Goal: Task Accomplishment & Management: Use online tool/utility

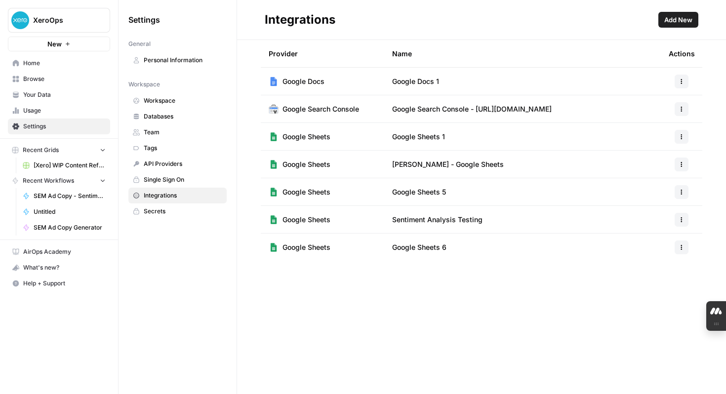
click at [92, 198] on span "SEM Ad Copy - Sentiment Analysis" at bounding box center [70, 196] width 72 height 9
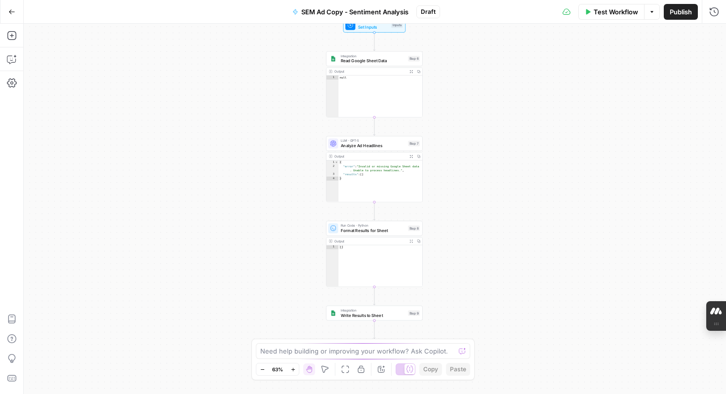
click at [563, 79] on div "Workflow Set Inputs Inputs Integration Read Google Sheet Data Step 6 Output Exp…" at bounding box center [375, 209] width 702 height 370
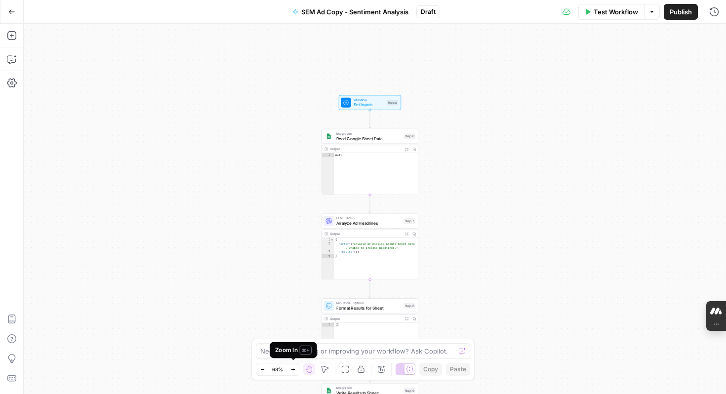
click at [293, 368] on icon "button" at bounding box center [292, 369] width 5 height 5
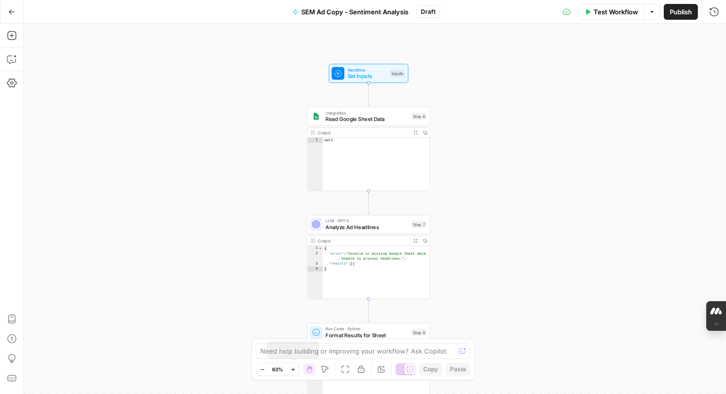
click at [293, 368] on icon "button" at bounding box center [292, 369] width 5 height 5
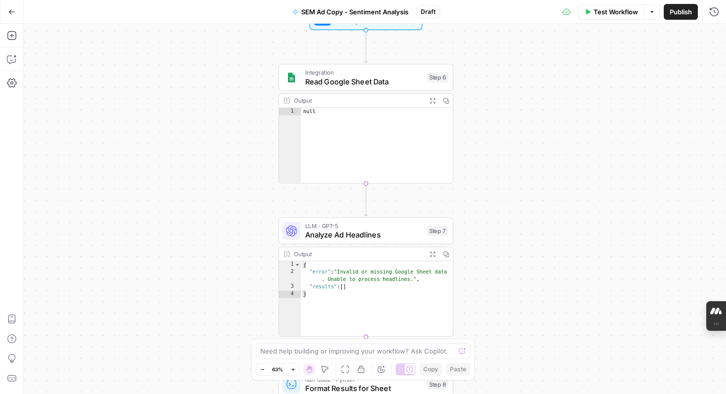
click at [293, 368] on icon "button" at bounding box center [292, 369] width 5 height 5
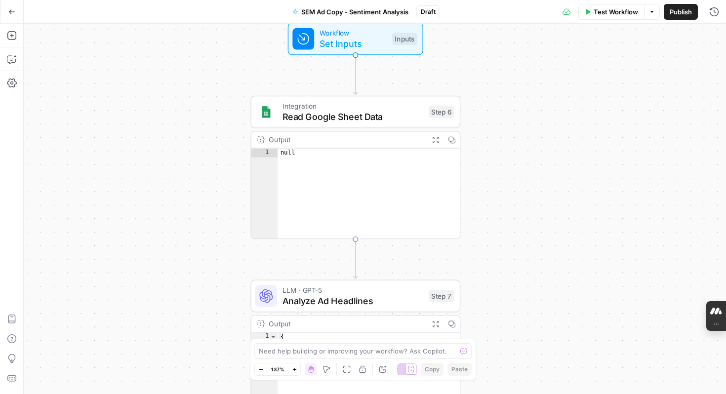
click at [614, 10] on span "Test Workflow" at bounding box center [616, 12] width 44 height 10
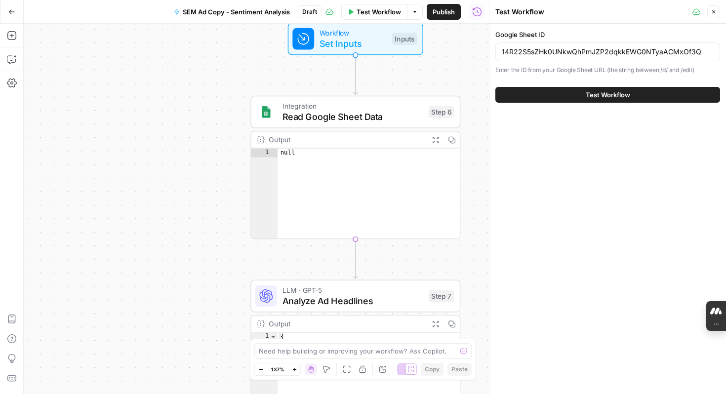
click at [594, 93] on span "Test Workflow" at bounding box center [608, 95] width 44 height 10
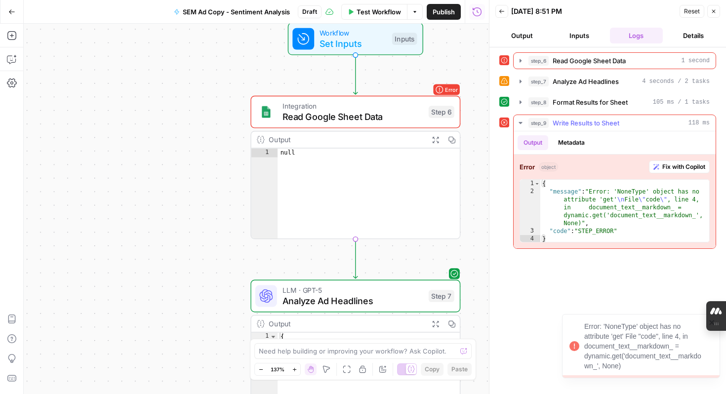
click at [679, 168] on span "Fix with Copilot" at bounding box center [683, 166] width 43 height 9
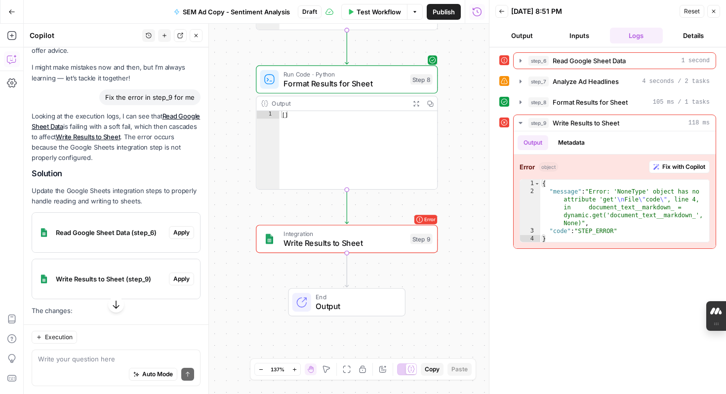
scroll to position [49, 0]
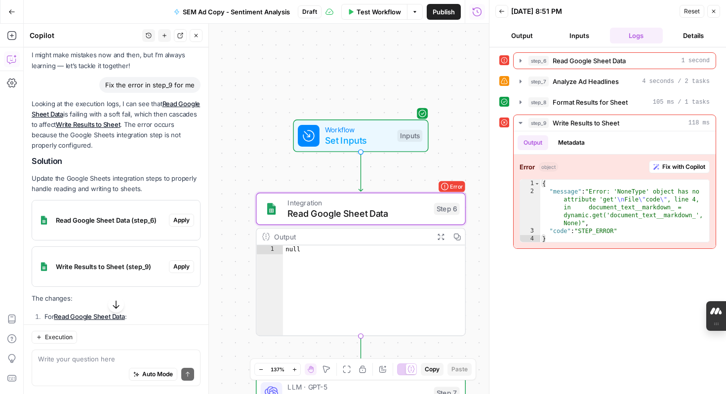
click at [187, 218] on span "Apply" at bounding box center [181, 220] width 16 height 9
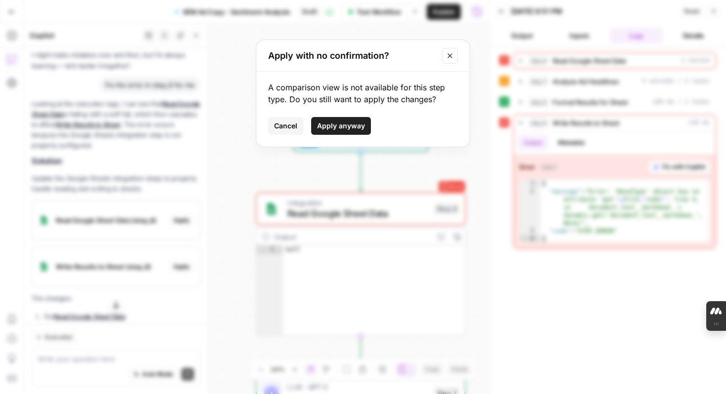
click at [359, 125] on span "Apply anyway" at bounding box center [341, 126] width 48 height 10
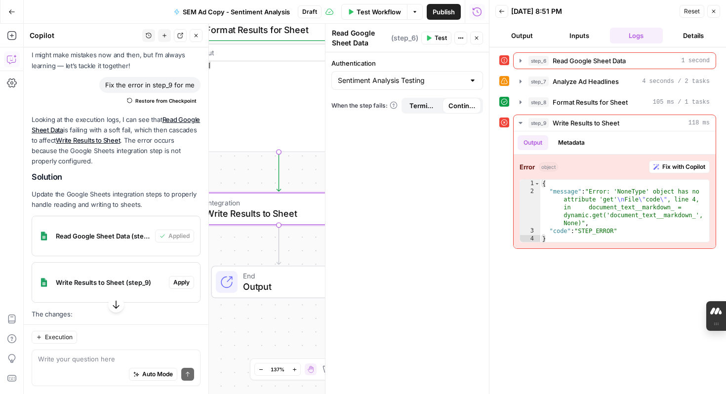
click at [186, 280] on span "Apply" at bounding box center [181, 282] width 16 height 9
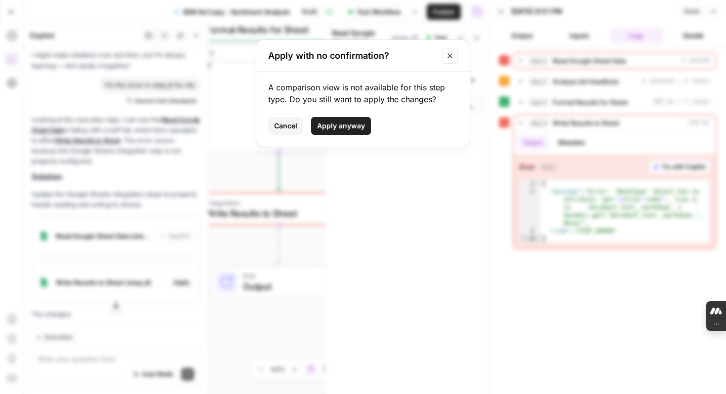
click at [353, 125] on span "Apply anyway" at bounding box center [341, 126] width 48 height 10
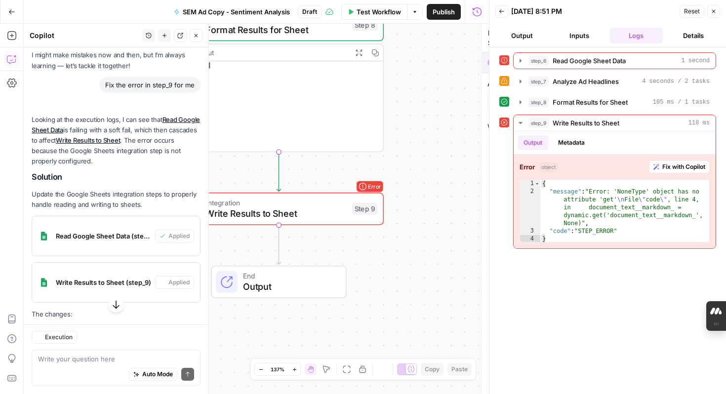
type textarea "Write Results to Sheet"
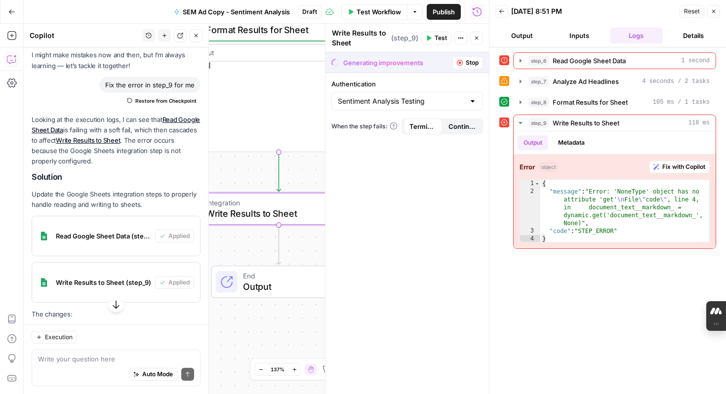
scroll to position [277, 0]
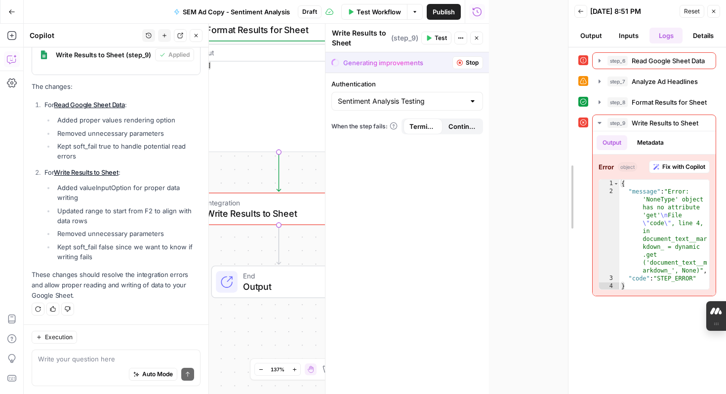
drag, startPoint x: 489, startPoint y: 163, endPoint x: 596, endPoint y: 161, distance: 106.2
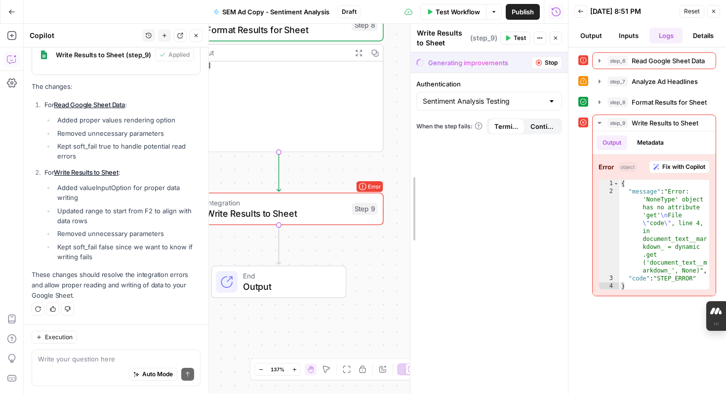
drag, startPoint x: 404, startPoint y: 158, endPoint x: 449, endPoint y: 158, distance: 45.4
click at [391, 163] on div "Workflow Set Inputs Inputs Error Integration Read Google Sheet Data Step 6 Outp…" at bounding box center [296, 209] width 544 height 370
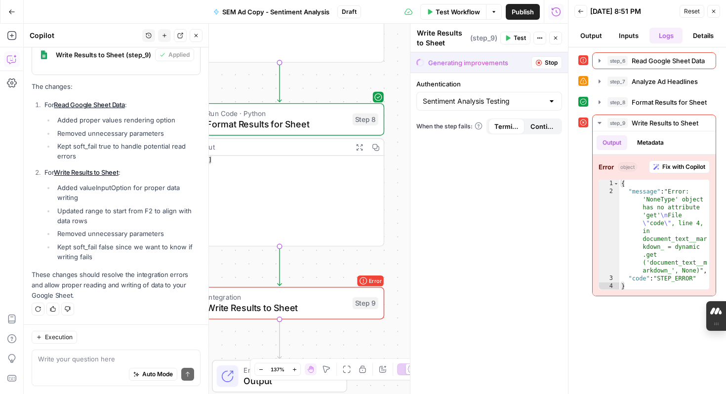
click at [391, 163] on div "Workflow Set Inputs Inputs Error Integration Read Google Sheet Data Step 6 Outp…" at bounding box center [296, 209] width 544 height 370
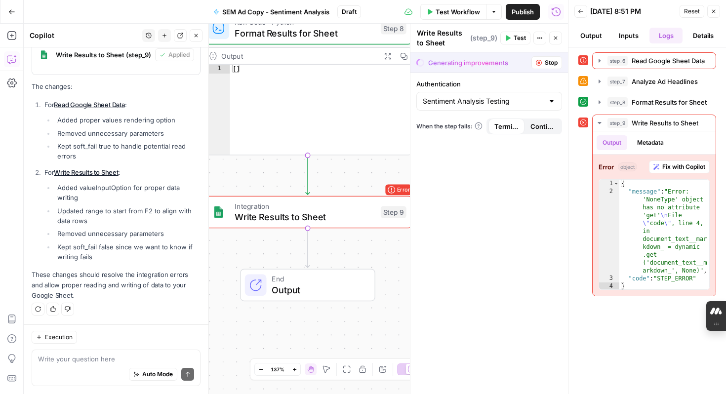
drag, startPoint x: 332, startPoint y: 232, endPoint x: 347, endPoint y: 184, distance: 50.8
click at [347, 184] on div "Workflow Set Inputs Inputs Error Integration Read Google Sheet Data Step 6 Outp…" at bounding box center [296, 209] width 544 height 370
click at [335, 214] on span "Write Results to Sheet" at bounding box center [305, 216] width 141 height 13
click at [599, 61] on icon "button" at bounding box center [599, 60] width 2 height 3
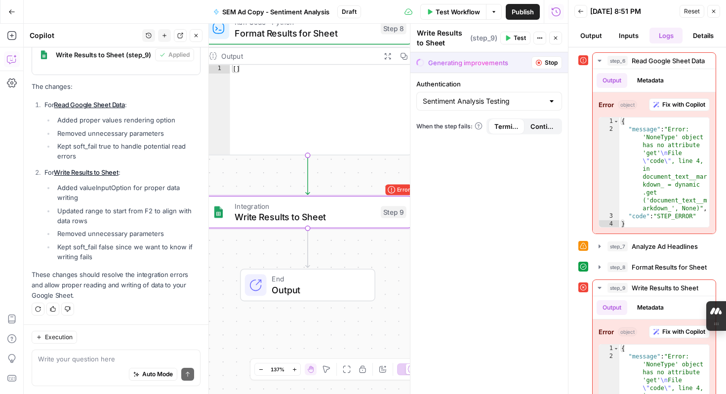
click at [553, 65] on span "Stop" at bounding box center [551, 62] width 13 height 9
click at [629, 34] on button "Inputs" at bounding box center [629, 36] width 34 height 16
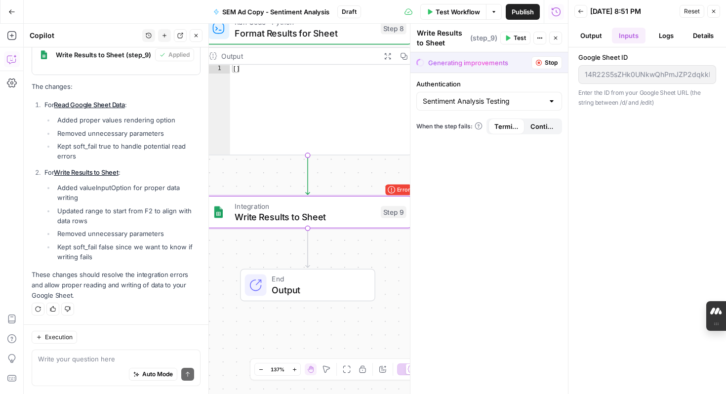
click at [586, 34] on button "Output" at bounding box center [591, 36] width 34 height 16
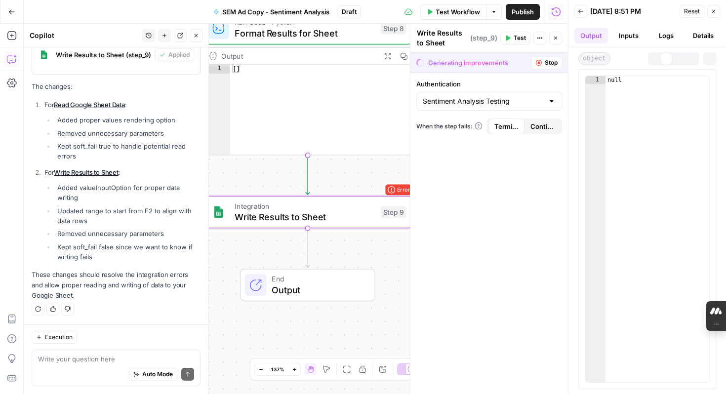
click at [632, 34] on button "Inputs" at bounding box center [629, 36] width 34 height 16
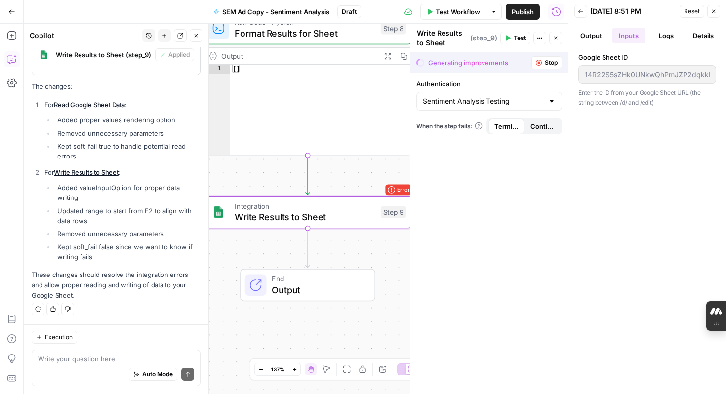
click at [702, 34] on button "Details" at bounding box center [703, 36] width 34 height 16
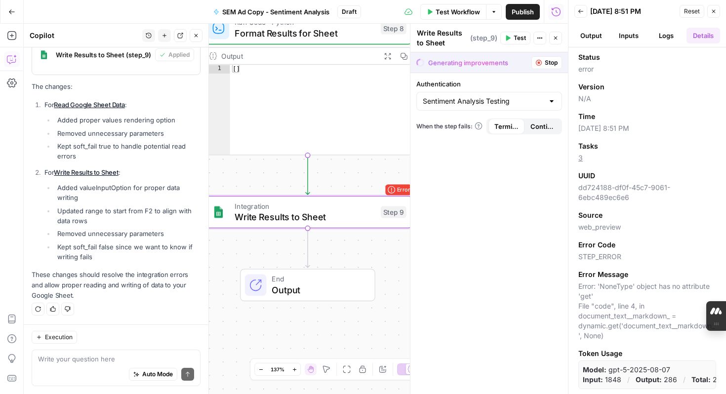
click at [674, 33] on button "Logs" at bounding box center [666, 36] width 34 height 16
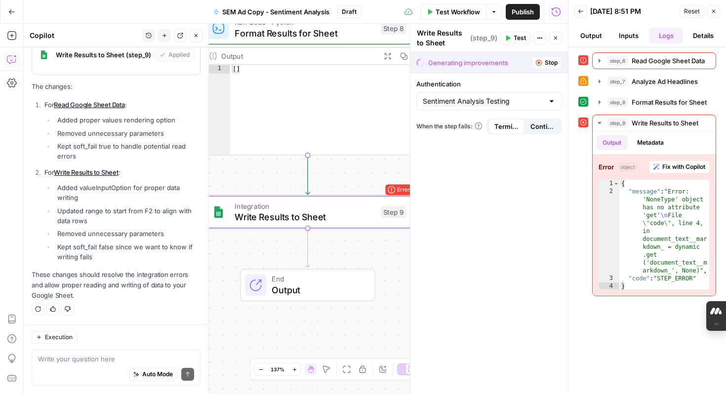
click at [704, 34] on button "Details" at bounding box center [703, 36] width 34 height 16
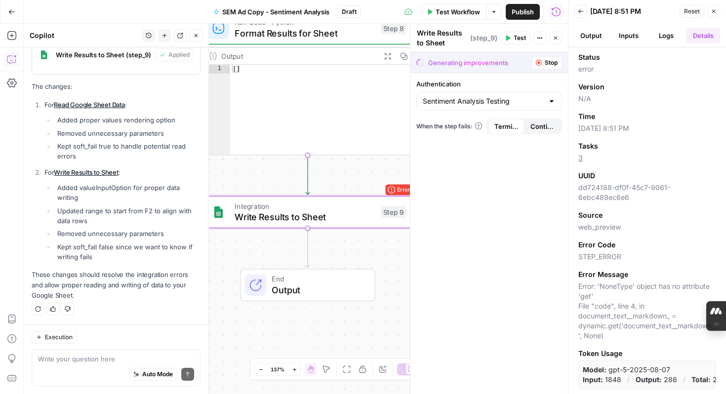
click at [631, 37] on button "Inputs" at bounding box center [629, 36] width 34 height 16
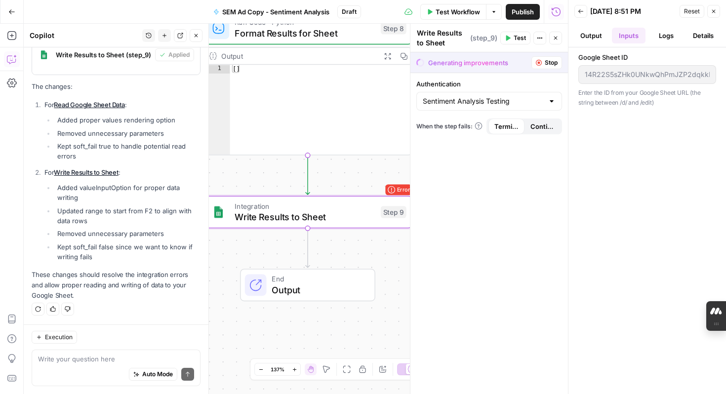
click at [581, 7] on button "Back" at bounding box center [580, 11] width 13 height 13
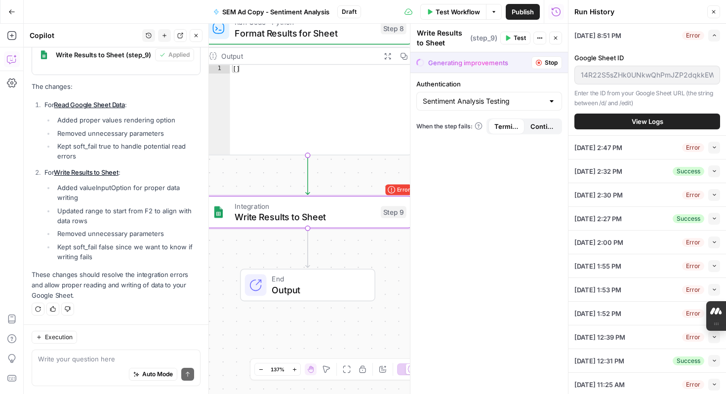
click at [716, 12] on span "Close" at bounding box center [716, 12] width 0 height 0
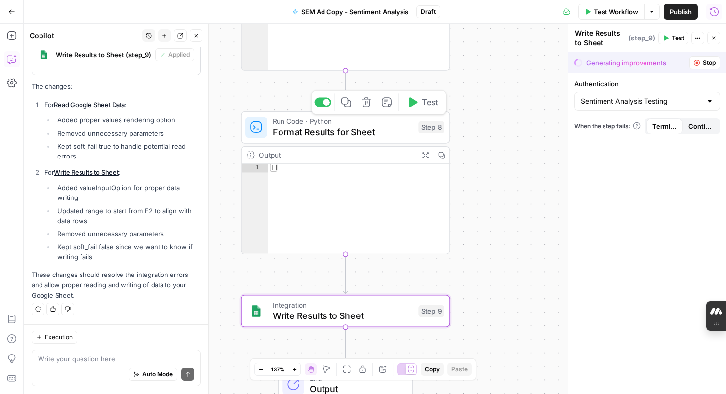
click at [341, 125] on span "Format Results for Sheet" at bounding box center [343, 131] width 141 height 13
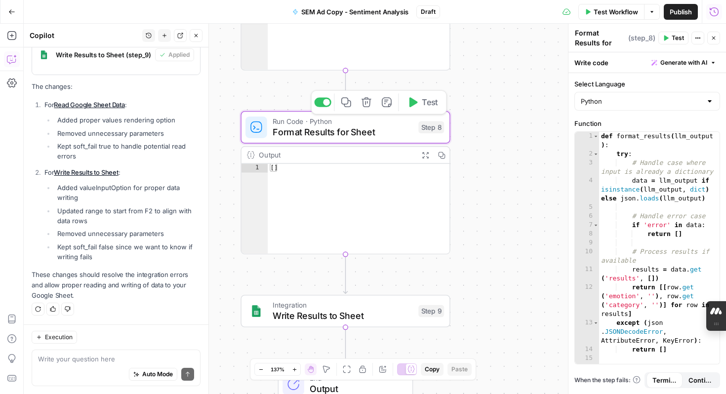
type textarea "**"
click at [331, 206] on div "[ ]" at bounding box center [359, 218] width 182 height 109
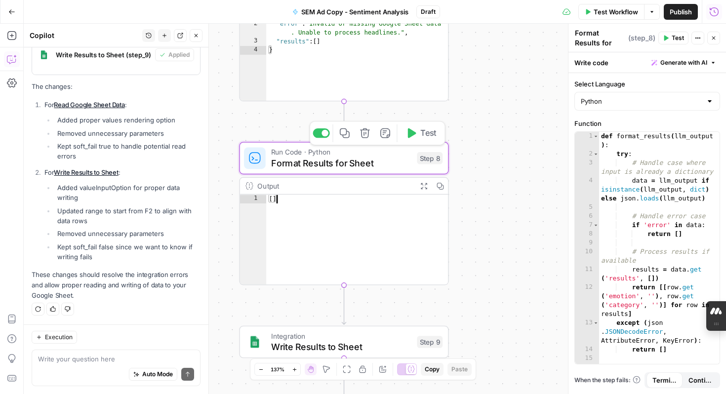
click at [483, 79] on div "Workflow Set Inputs Inputs Integration Read Google Sheet Data Step 6 Output Exp…" at bounding box center [375, 209] width 702 height 370
click at [398, 71] on div "{ "error" : "Invalid or missing Google Sheet data . Unable to process headlines…" at bounding box center [357, 65] width 182 height 109
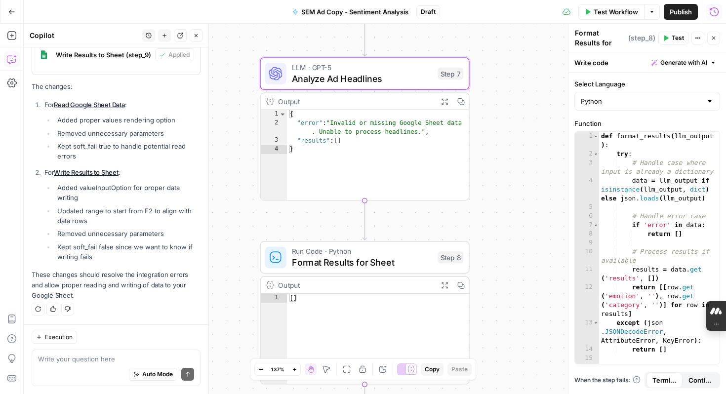
drag, startPoint x: 475, startPoint y: 74, endPoint x: 495, endPoint y: 173, distance: 101.4
click at [495, 173] on div "Workflow Set Inputs Inputs Integration Read Google Sheet Data Step 6 Output Exp…" at bounding box center [375, 209] width 702 height 370
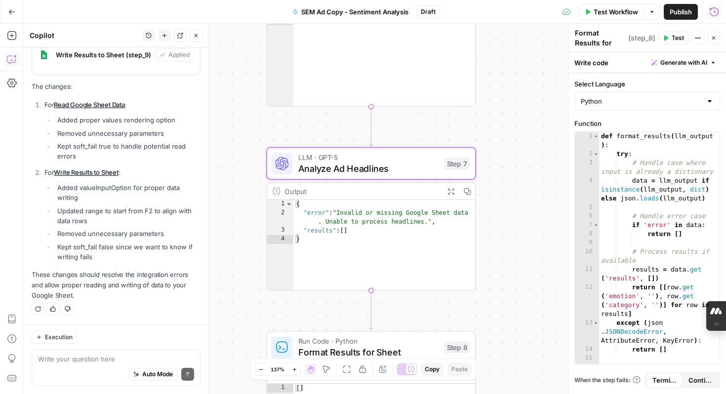
drag, startPoint x: 501, startPoint y: 108, endPoint x: 500, endPoint y: 254, distance: 146.7
click at [500, 254] on div "Workflow Set Inputs Inputs Integration Read Google Sheet Data Step 6 Output Exp…" at bounding box center [375, 209] width 702 height 370
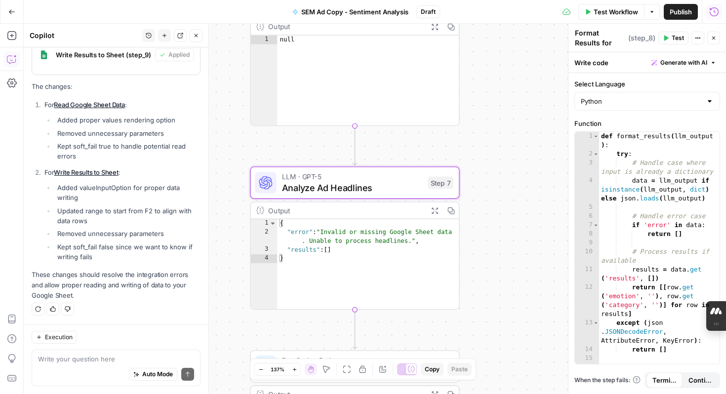
drag, startPoint x: 500, startPoint y: 164, endPoint x: 489, endPoint y: 94, distance: 71.0
click at [489, 94] on div "Workflow Set Inputs Inputs Integration Read Google Sheet Data Step 6 Output Exp…" at bounding box center [375, 209] width 702 height 370
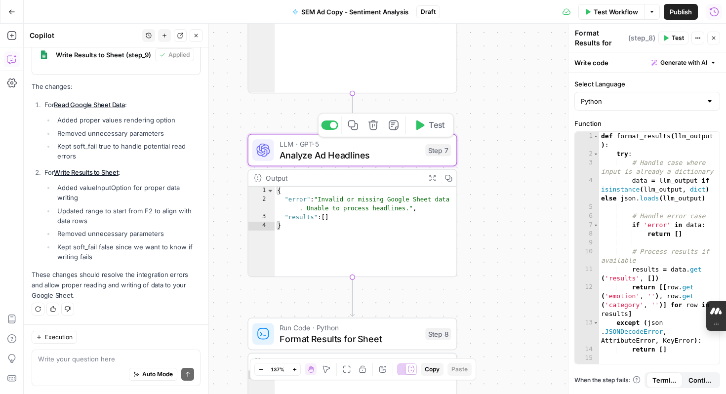
click at [366, 147] on span "LLM · GPT-5" at bounding box center [349, 144] width 141 height 11
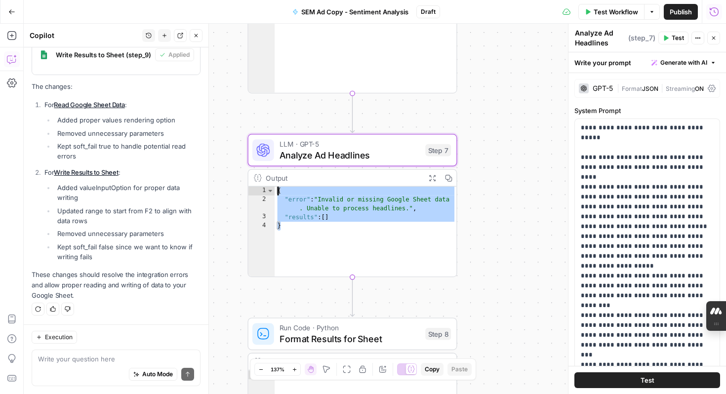
drag, startPoint x: 329, startPoint y: 232, endPoint x: 263, endPoint y: 171, distance: 89.5
click at [263, 171] on div "Output Expand Output Copy * 1 2 3 4 { "error" : "Invalid or missing Google Shee…" at bounding box center [351, 223] width 209 height 108
click at [493, 214] on div "**********" at bounding box center [375, 209] width 702 height 370
click at [397, 215] on div "{ "error" : "Invalid or missing Google Sheet data . Unable to process headlines…" at bounding box center [366, 241] width 182 height 109
type textarea "*"
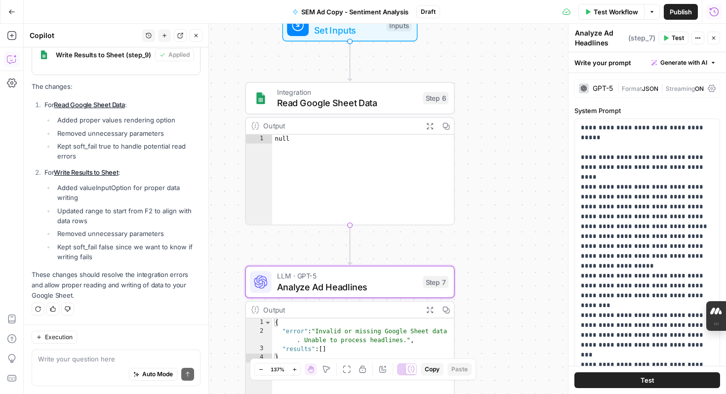
drag, startPoint x: 512, startPoint y: 124, endPoint x: 509, endPoint y: 256, distance: 131.9
click at [509, 256] on div "Workflow Set Inputs Inputs Integration Read Google Sheet Data Step 6 Output Exp…" at bounding box center [375, 209] width 702 height 370
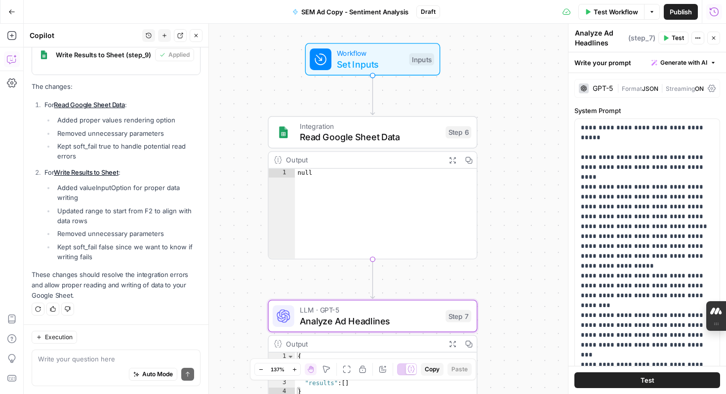
drag, startPoint x: 501, startPoint y: 198, endPoint x: 524, endPoint y: 232, distance: 41.2
click at [524, 232] on div "Workflow Set Inputs Inputs Integration Read Google Sheet Data Step 6 Output Exp…" at bounding box center [375, 209] width 702 height 370
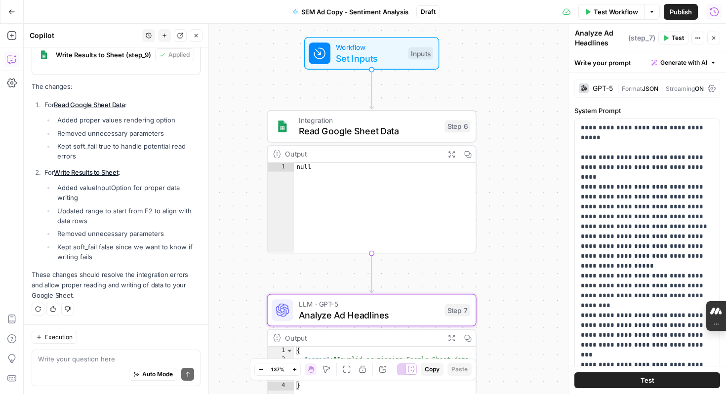
drag, startPoint x: 536, startPoint y: 240, endPoint x: 517, endPoint y: 149, distance: 93.4
click at [517, 149] on div "Workflow Set Inputs Inputs Integration Read Google Sheet Data Step 6 Output Exp…" at bounding box center [375, 209] width 702 height 370
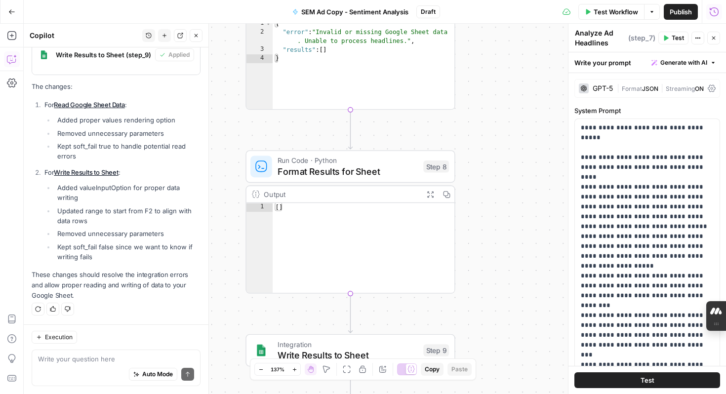
drag, startPoint x: 509, startPoint y: 255, endPoint x: 506, endPoint y: 13, distance: 242.5
click at [506, 13] on div "Go Back SEM Ad Copy - Sentiment Analysis Draft Test Workflow Options Publish Ru…" at bounding box center [363, 197] width 726 height 394
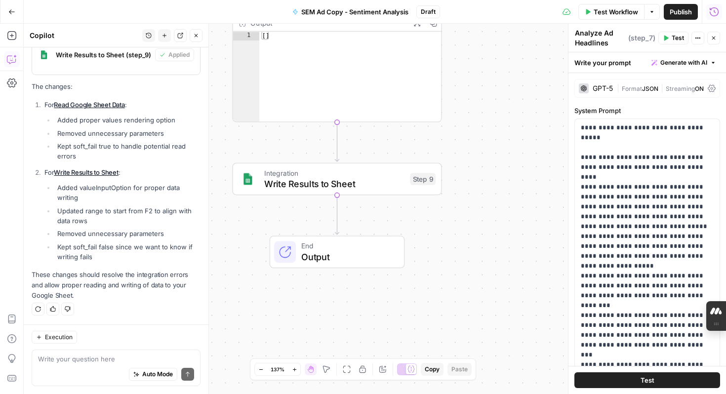
drag, startPoint x: 506, startPoint y: 290, endPoint x: 492, endPoint y: 99, distance: 191.6
click at [492, 97] on div "Workflow Set Inputs Inputs Integration Read Google Sheet Data Step 6 Output Exp…" at bounding box center [375, 209] width 702 height 370
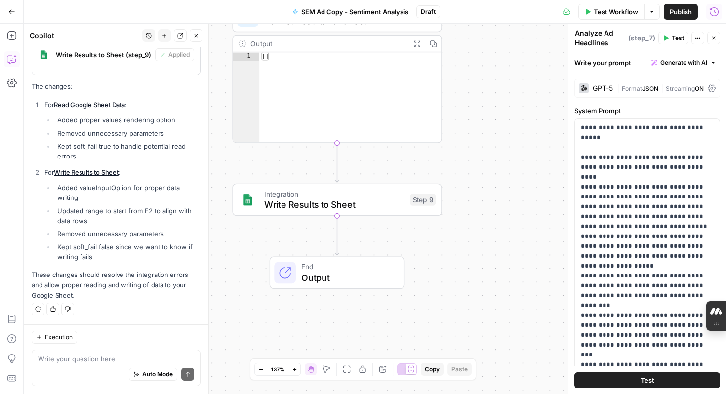
drag, startPoint x: 485, startPoint y: 133, endPoint x: 486, endPoint y: 214, distance: 81.0
click at [486, 214] on div "Workflow Set Inputs Inputs Integration Read Google Sheet Data Step 6 Output Exp…" at bounding box center [375, 209] width 702 height 370
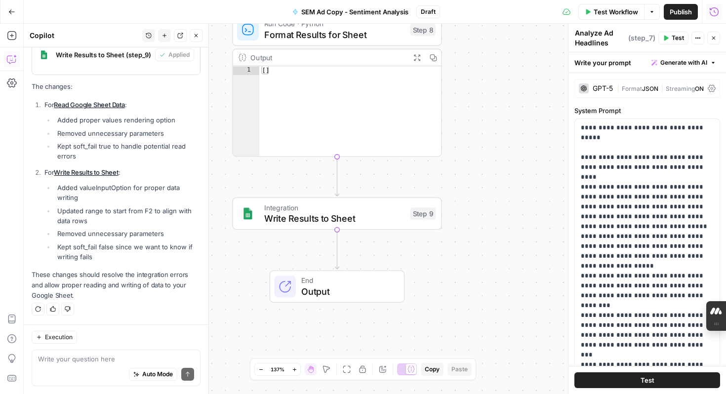
click at [349, 286] on span "Output" at bounding box center [347, 290] width 92 height 13
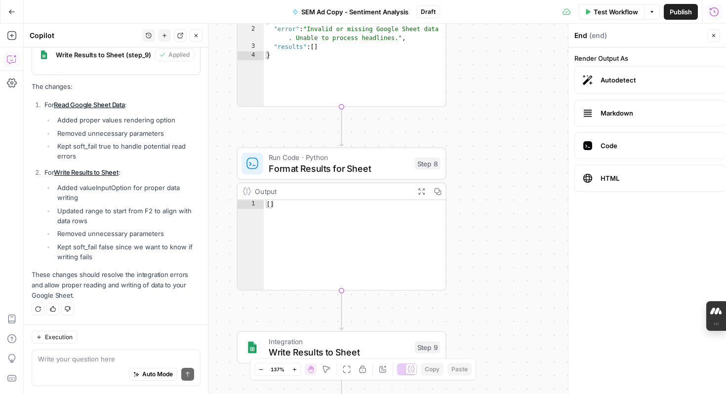
drag, startPoint x: 469, startPoint y: 167, endPoint x: 474, endPoint y: 305, distance: 137.4
click at [474, 304] on div "Workflow Set Inputs Inputs Integration Read Google Sheet Data Step 6 Output Exp…" at bounding box center [375, 209] width 702 height 370
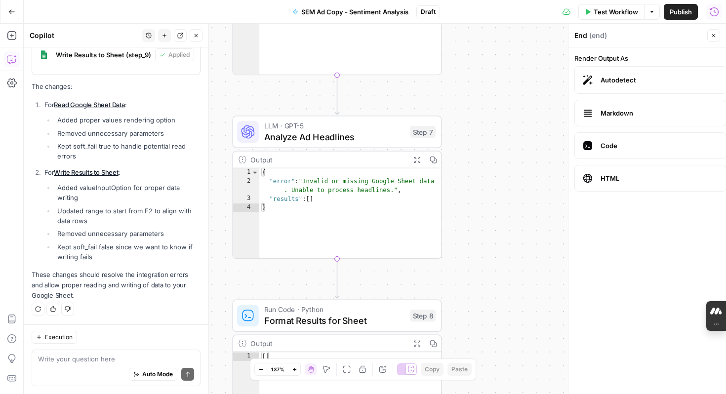
drag, startPoint x: 480, startPoint y: 177, endPoint x: 475, endPoint y: 326, distance: 149.2
click at [475, 326] on div "Workflow Set Inputs Inputs Integration Read Google Sheet Data Step 6 Output Exp…" at bounding box center [375, 209] width 702 height 370
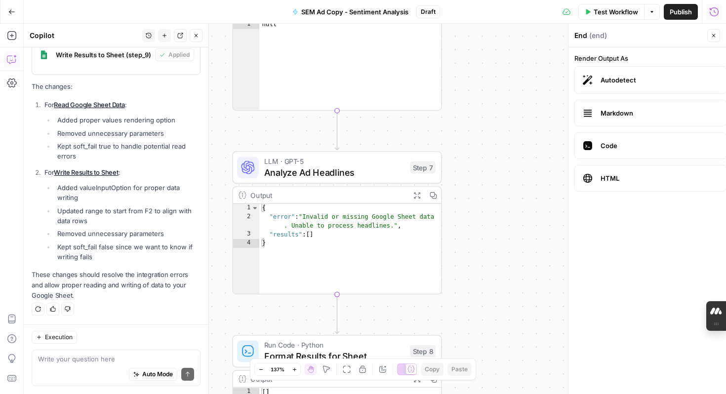
drag, startPoint x: 486, startPoint y: 232, endPoint x: 486, endPoint y: 379, distance: 147.2
click at [486, 379] on div "Workflow Set Inputs Inputs Integration Read Google Sheet Data Step 6 Output Exp…" at bounding box center [375, 209] width 702 height 370
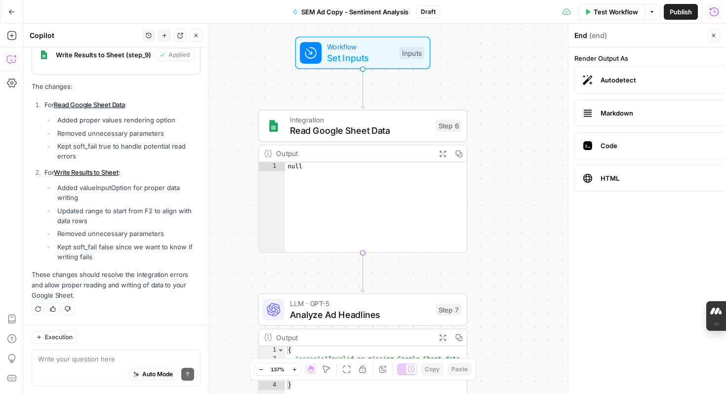
drag, startPoint x: 483, startPoint y: 221, endPoint x: 509, endPoint y: 250, distance: 38.8
click at [509, 250] on div "Workflow Set Inputs Inputs Integration Read Google Sheet Data Step 6 Output Exp…" at bounding box center [375, 209] width 702 height 370
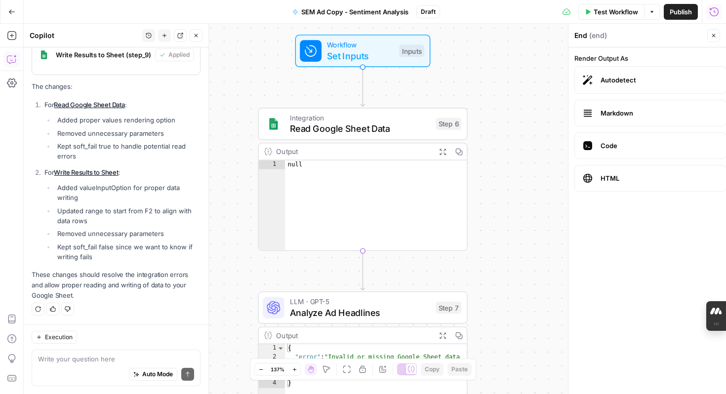
drag, startPoint x: 515, startPoint y: 286, endPoint x: 509, endPoint y: 305, distance: 19.7
click at [509, 305] on div "Workflow Set Inputs Inputs Integration Read Google Sheet Data Step 6 Output Exp…" at bounding box center [375, 209] width 702 height 370
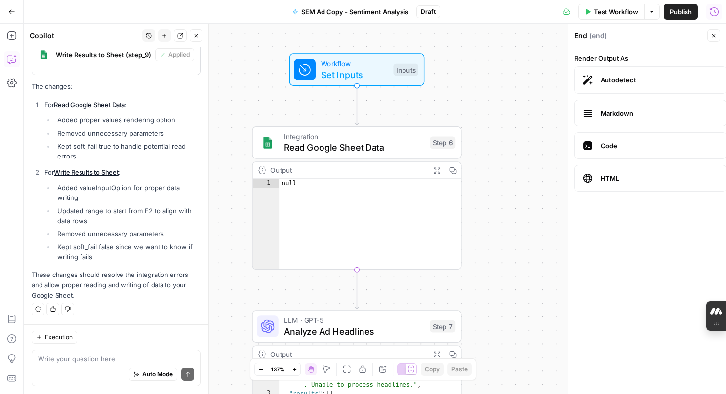
click at [357, 283] on icon "Edge from step_6 to step_7" at bounding box center [357, 289] width 4 height 39
click at [13, 16] on button "Go Back" at bounding box center [12, 12] width 18 height 18
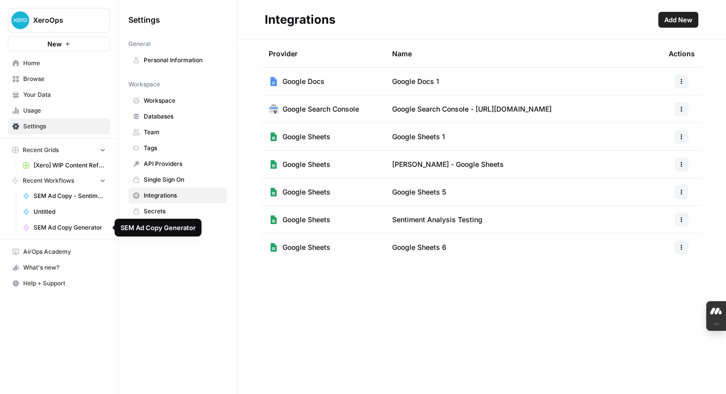
click at [89, 227] on span "SEM Ad Copy Generator" at bounding box center [70, 227] width 72 height 9
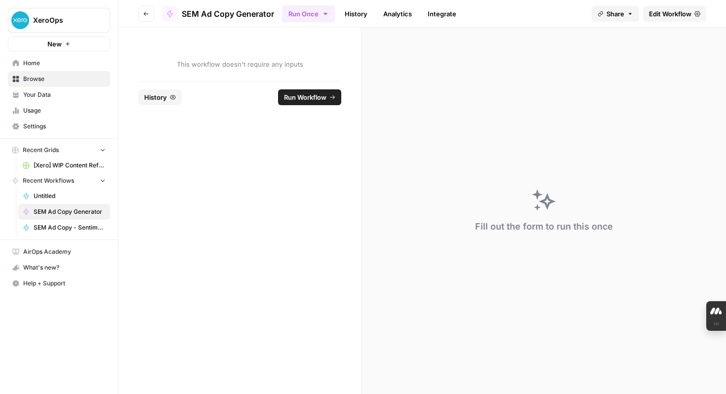
click at [679, 15] on span "Edit Workflow" at bounding box center [670, 14] width 42 height 10
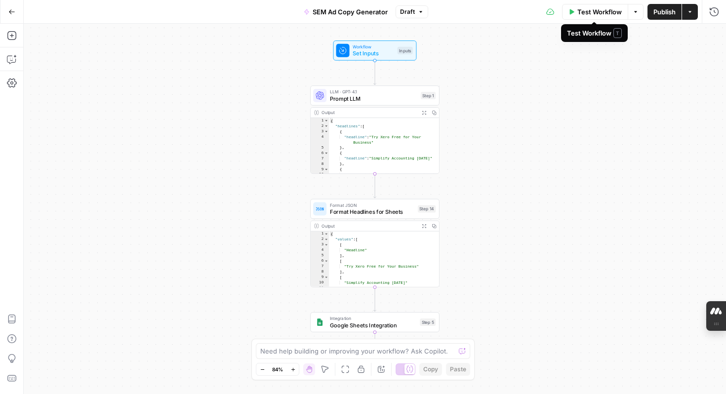
click at [578, 11] on span "Test Workflow" at bounding box center [599, 12] width 44 height 10
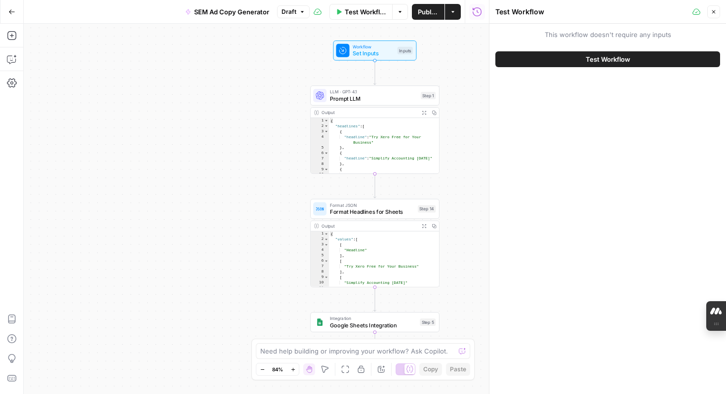
click at [583, 54] on button "Test Workflow" at bounding box center [607, 59] width 225 height 16
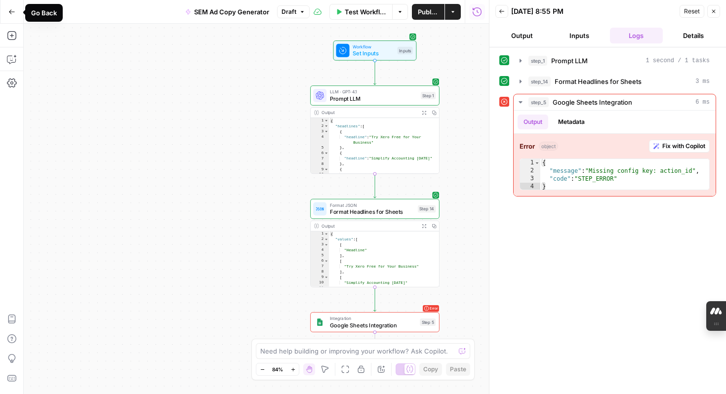
click at [14, 15] on button "Go Back" at bounding box center [12, 12] width 18 height 18
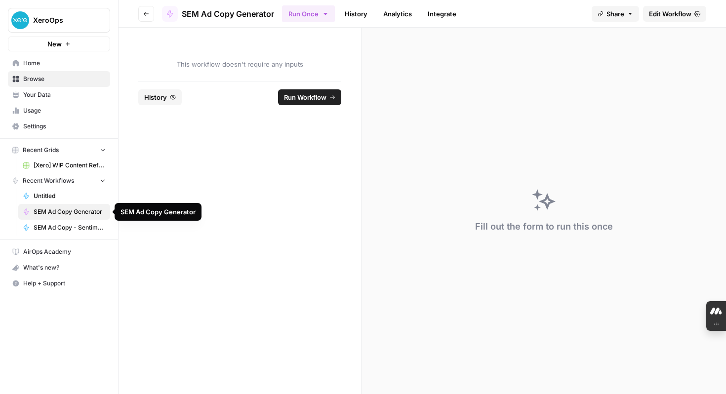
click at [67, 212] on span "SEM Ad Copy Generator" at bounding box center [70, 211] width 72 height 9
click at [676, 13] on span "Edit Workflow" at bounding box center [670, 14] width 42 height 10
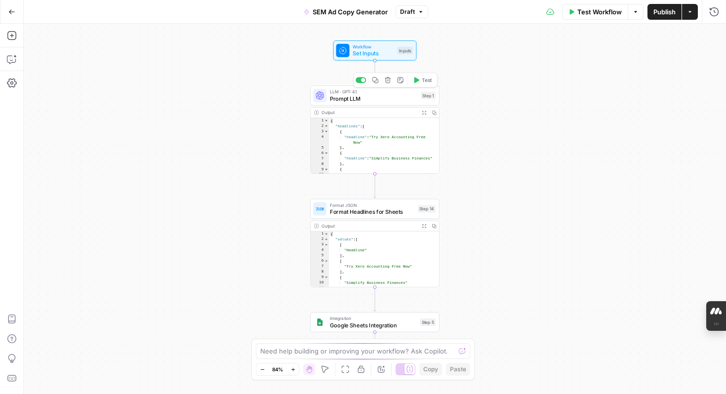
click at [392, 102] on span "Prompt LLM" at bounding box center [373, 98] width 87 height 8
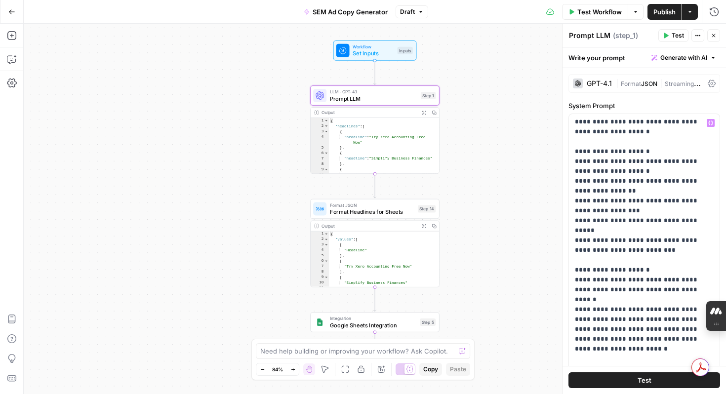
scroll to position [208, 0]
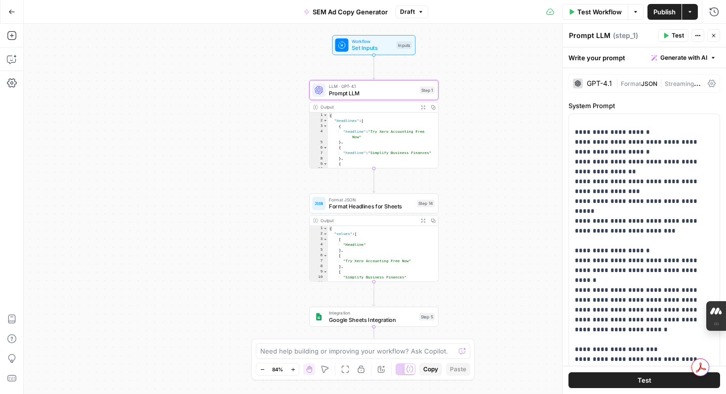
drag, startPoint x: 499, startPoint y: 204, endPoint x: 492, endPoint y: 182, distance: 23.3
click at [492, 182] on div "Workflow Set Inputs Inputs LLM · GPT-4.1 Prompt LLM Step 1 Output Expand Output…" at bounding box center [375, 209] width 702 height 370
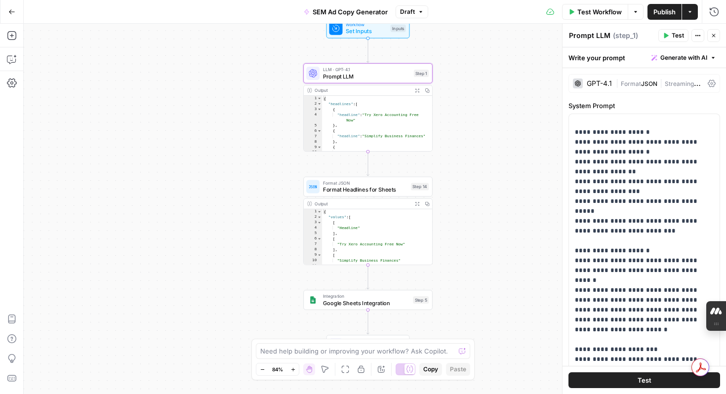
click at [675, 37] on span "Test" at bounding box center [678, 35] width 12 height 9
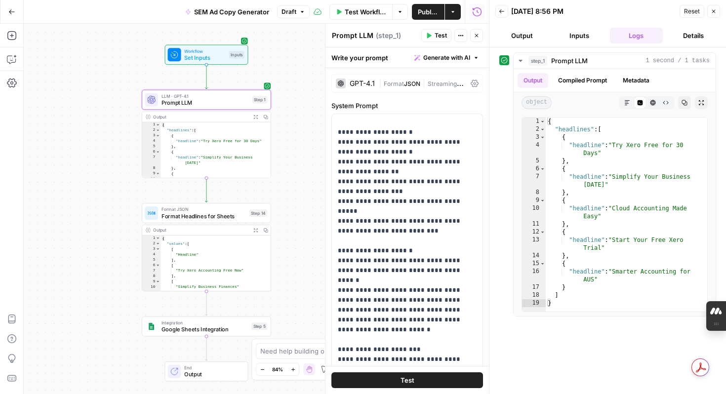
drag, startPoint x: 144, startPoint y: 177, endPoint x: 76, endPoint y: 177, distance: 68.6
click at [76, 177] on div "Workflow Set Inputs Inputs LLM · GPT-4.1 Prompt LLM Step 1 Output Expand Output…" at bounding box center [256, 209] width 465 height 370
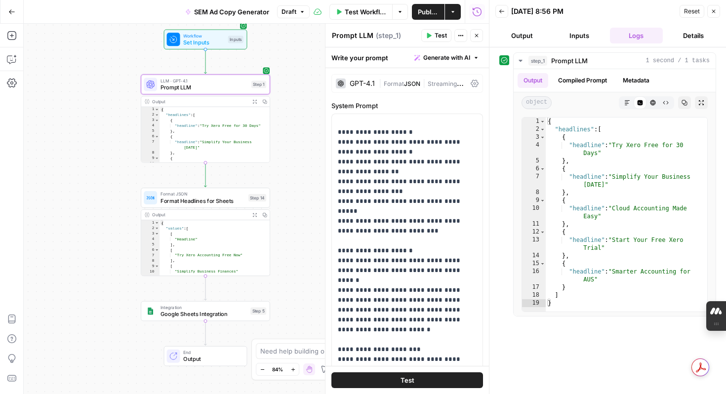
drag, startPoint x: 298, startPoint y: 208, endPoint x: 295, endPoint y: 157, distance: 51.9
click at [295, 157] on div "Workflow Set Inputs Inputs LLM · GPT-4.1 Prompt LLM Step 1 Output Expand Output…" at bounding box center [256, 209] width 465 height 370
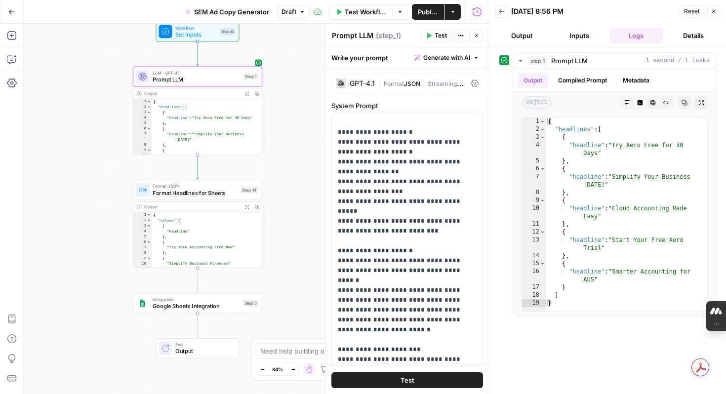
drag, startPoint x: 280, startPoint y: 85, endPoint x: 275, endPoint y: 113, distance: 28.6
click at [276, 113] on div "Workflow Set Inputs Inputs LLM · GPT-4.1 Prompt LLM Step 1 Output Expand Output…" at bounding box center [256, 209] width 465 height 370
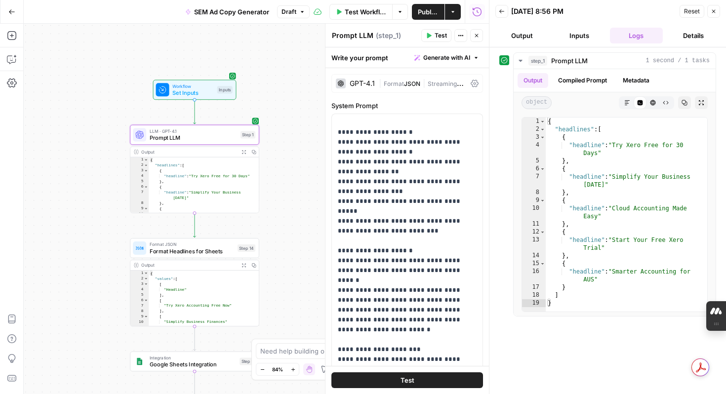
drag, startPoint x: 300, startPoint y: 66, endPoint x: 297, endPoint y: 124, distance: 58.8
click at [297, 124] on div "Workflow Set Inputs Inputs LLM · GPT-4.1 Prompt LLM Step 1 Output Expand Output…" at bounding box center [256, 209] width 465 height 370
click at [356, 14] on span "Test Workflow" at bounding box center [365, 12] width 41 height 10
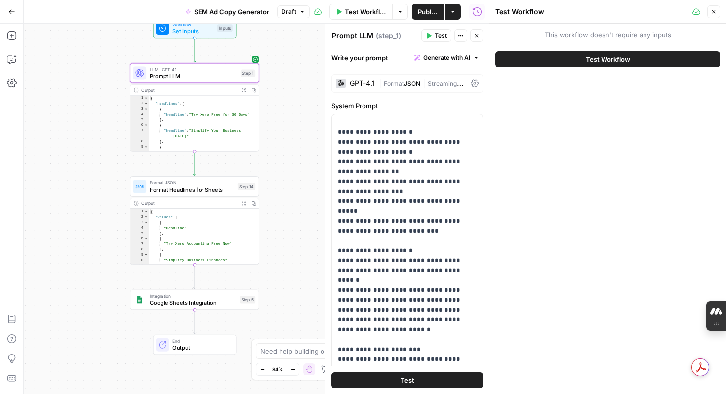
drag, startPoint x: 283, startPoint y: 210, endPoint x: 283, endPoint y: 149, distance: 61.7
click at [283, 149] on div "Workflow Set Inputs Inputs LLM · GPT-4.1 Prompt LLM Step 1 Output Expand Output…" at bounding box center [256, 209] width 465 height 370
click at [627, 60] on span "Test Workflow" at bounding box center [608, 59] width 44 height 10
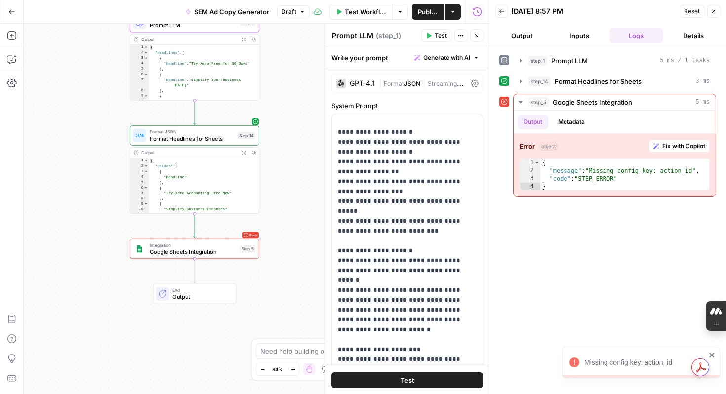
drag, startPoint x: 298, startPoint y: 315, endPoint x: 298, endPoint y: 264, distance: 50.9
click at [298, 264] on div "Workflow Set Inputs Inputs LLM · GPT-4.1 Prompt LLM Step 1 Output Expand Output…" at bounding box center [256, 209] width 465 height 370
click at [192, 253] on span "Google Sheets Integration" at bounding box center [193, 251] width 87 height 8
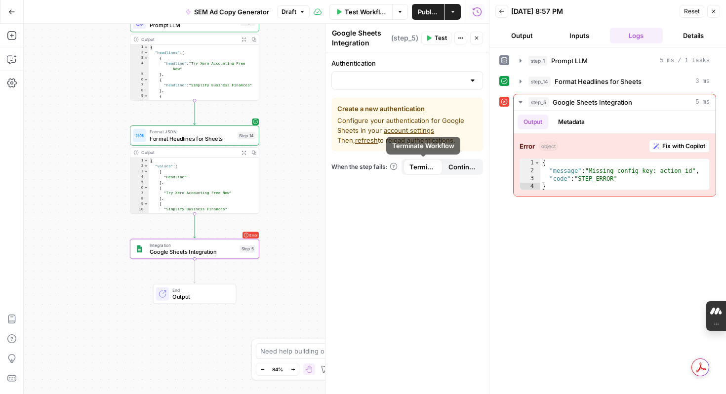
click at [459, 165] on span "Continue" at bounding box center [461, 167] width 27 height 10
click at [418, 167] on span "Terminate Workflow" at bounding box center [422, 167] width 27 height 10
click at [477, 85] on div at bounding box center [407, 80] width 152 height 19
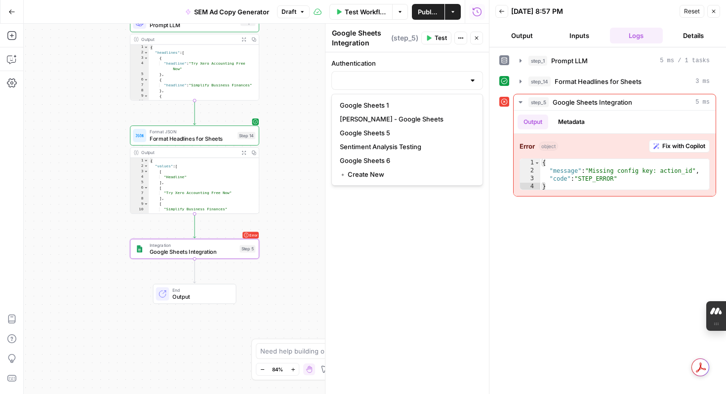
click at [474, 82] on div at bounding box center [473, 81] width 8 height 10
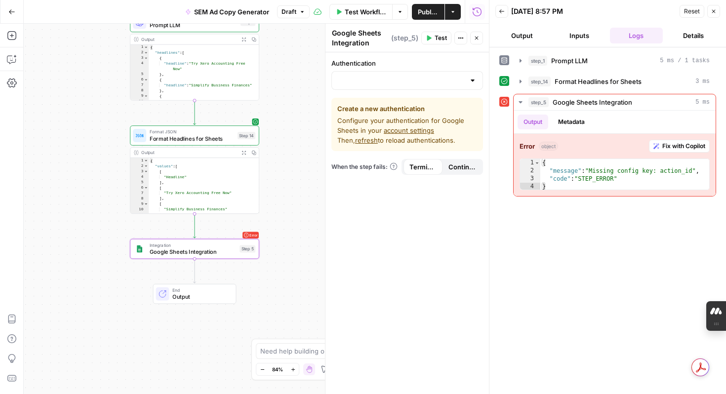
click at [405, 263] on div "Authentication Create a new authentication Configure your authentication for Go…" at bounding box center [406, 223] width 163 height 342
click at [460, 40] on icon "button" at bounding box center [461, 38] width 6 height 6
click at [410, 252] on div "Authentication Create a new authentication Configure your authentication for Go…" at bounding box center [406, 223] width 163 height 342
click at [574, 33] on button "Inputs" at bounding box center [579, 36] width 53 height 16
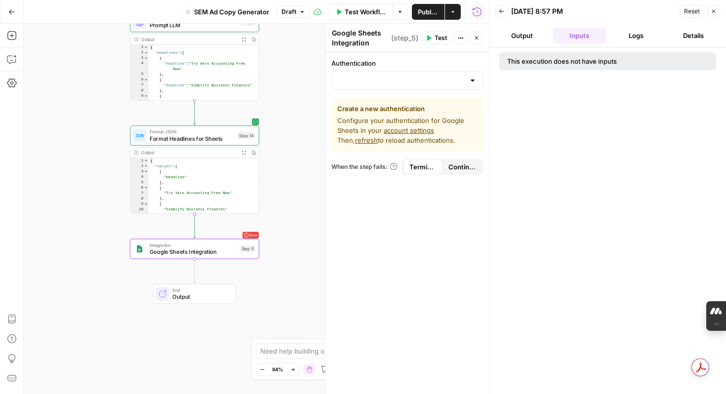
click at [521, 35] on button "Output" at bounding box center [521, 36] width 53 height 16
click at [579, 38] on button "Inputs" at bounding box center [579, 36] width 53 height 16
click at [629, 38] on button "Logs" at bounding box center [636, 36] width 53 height 16
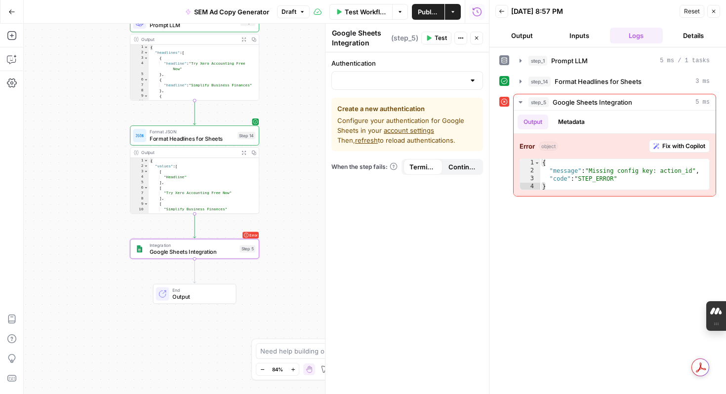
click at [697, 32] on button "Details" at bounding box center [693, 36] width 53 height 16
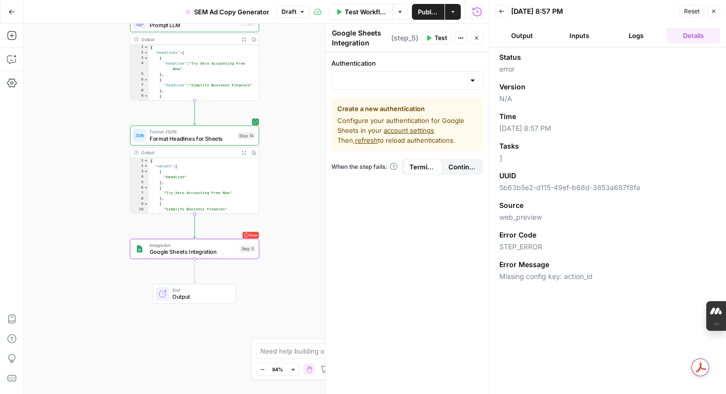
click at [647, 35] on button "Logs" at bounding box center [636, 36] width 53 height 16
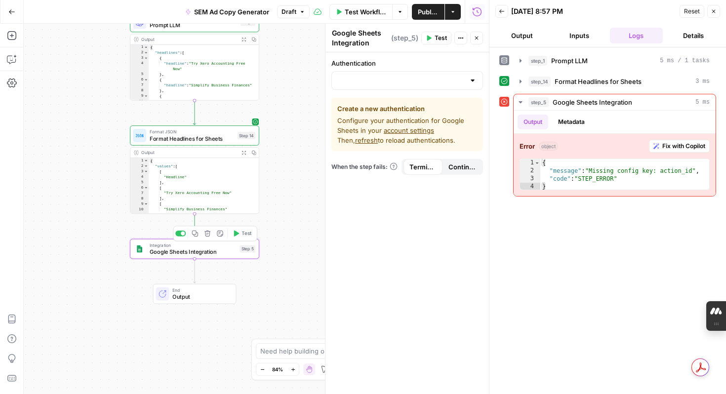
click at [203, 248] on span "Google Sheets Integration" at bounding box center [193, 251] width 87 height 8
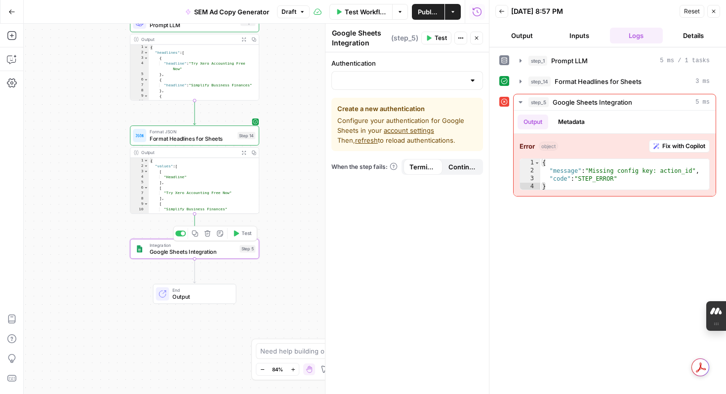
click at [203, 248] on span "Google Sheets Integration" at bounding box center [193, 251] width 87 height 8
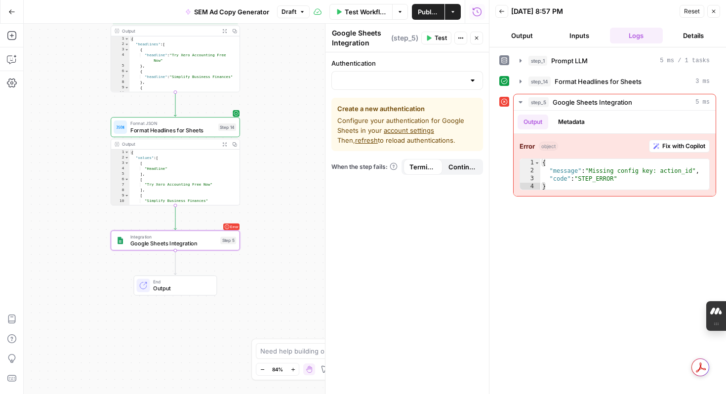
drag, startPoint x: 269, startPoint y: 294, endPoint x: 261, endPoint y: 295, distance: 7.5
click at [261, 295] on div "Workflow Set Inputs Inputs LLM · GPT-4.1 Prompt LLM Step 1 Output Expand Output…" at bounding box center [256, 209] width 465 height 370
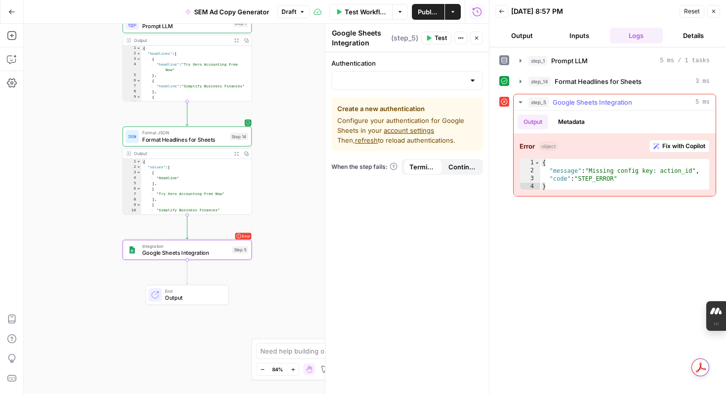
click at [578, 103] on span "Google Sheets Integration" at bounding box center [593, 102] width 80 height 10
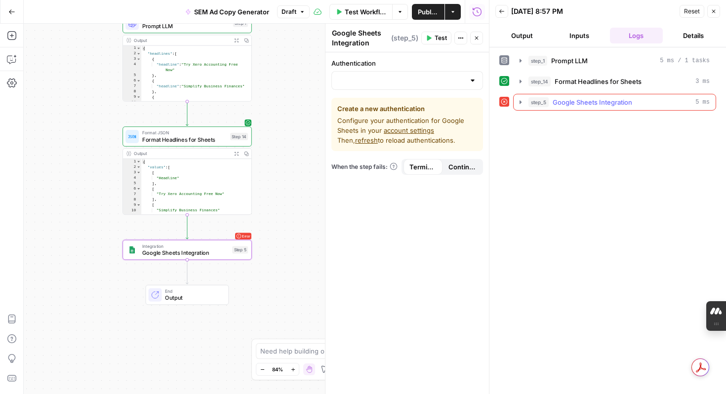
click at [583, 103] on span "Google Sheets Integration" at bounding box center [593, 102] width 80 height 10
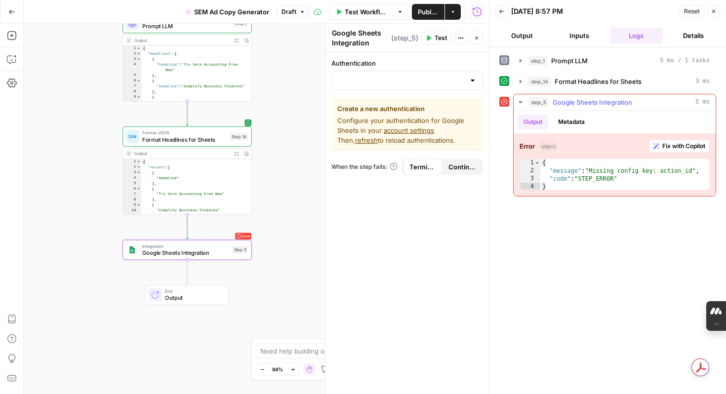
click at [573, 122] on button "Metadata" at bounding box center [571, 122] width 39 height 15
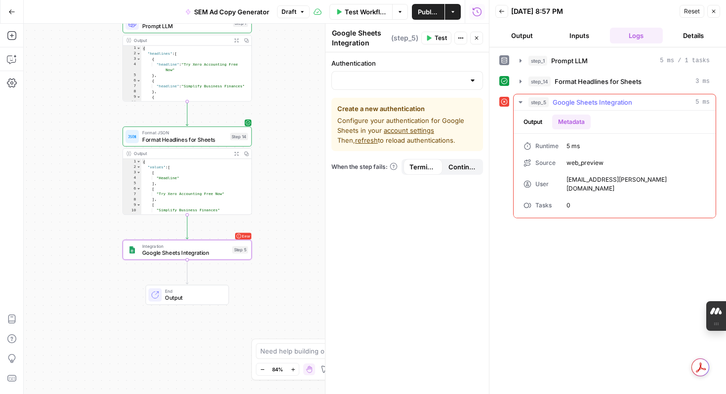
click at [530, 120] on button "Output" at bounding box center [533, 122] width 31 height 15
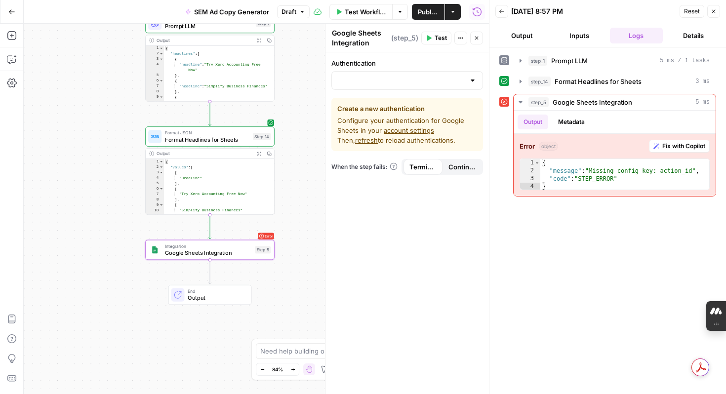
drag, startPoint x: 278, startPoint y: 221, endPoint x: 301, endPoint y: 221, distance: 22.7
click at [301, 221] on div "Workflow Set Inputs Inputs LLM · GPT-4.1 Prompt LLM Step 1 Output Expand Output…" at bounding box center [256, 209] width 465 height 370
click at [579, 62] on span "Prompt LLM" at bounding box center [569, 61] width 37 height 10
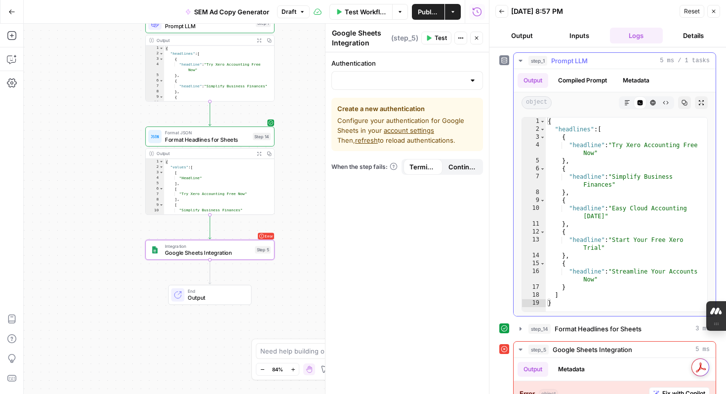
click at [594, 79] on button "Compiled Prompt" at bounding box center [582, 80] width 61 height 15
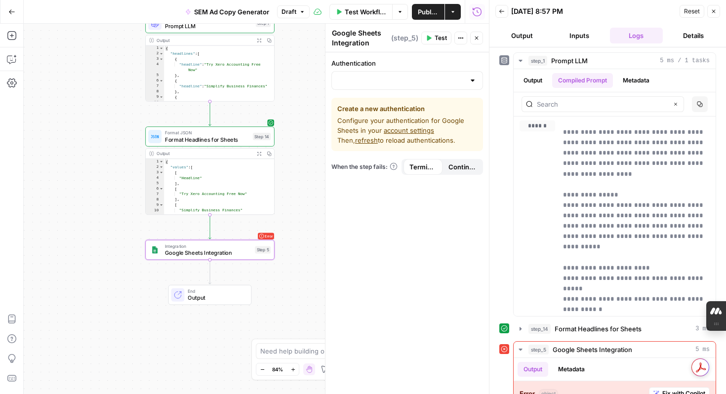
click at [199, 247] on span "Integration" at bounding box center [208, 246] width 87 height 7
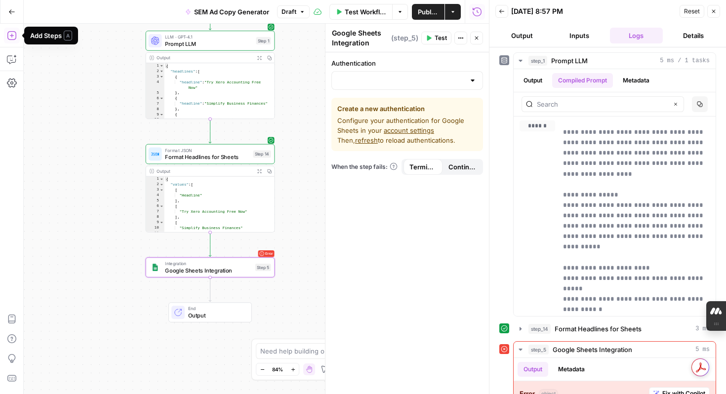
click at [13, 32] on icon "button" at bounding box center [11, 35] width 9 height 9
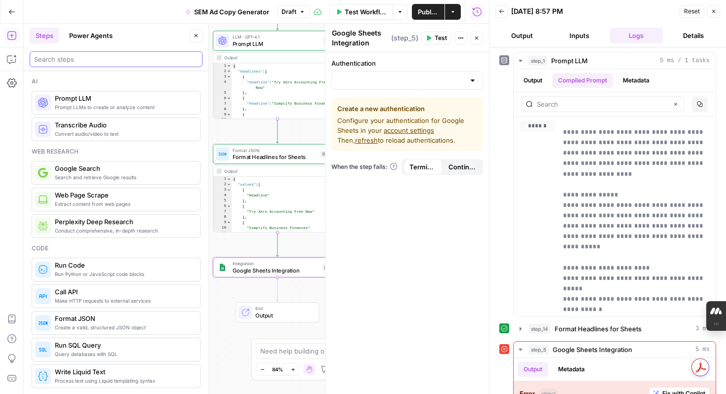
click at [100, 55] on input "search" at bounding box center [116, 59] width 164 height 10
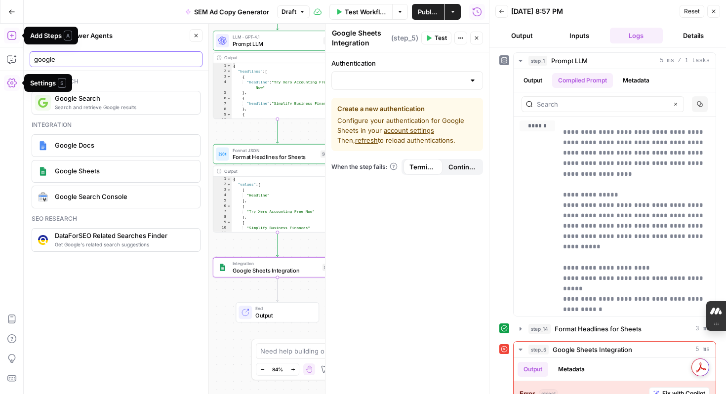
type input "google"
click at [13, 83] on icon "button" at bounding box center [12, 83] width 10 height 10
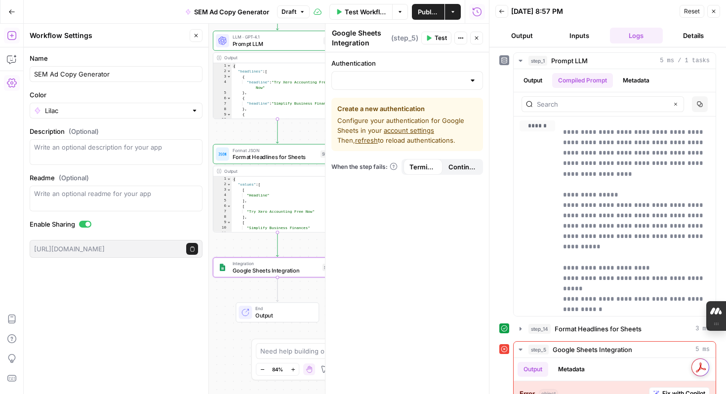
click at [13, 21] on div "Go Back" at bounding box center [12, 11] width 24 height 23
click at [14, 10] on icon "button" at bounding box center [11, 11] width 7 height 7
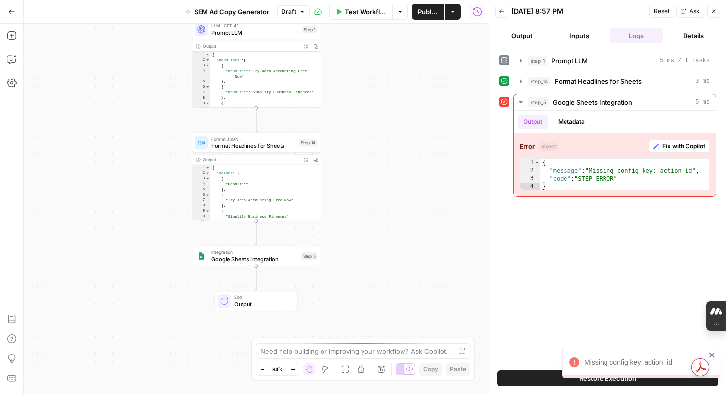
drag, startPoint x: 359, startPoint y: 275, endPoint x: 359, endPoint y: 207, distance: 67.2
click at [359, 208] on div "Workflow Set Inputs Inputs LLM · GPT-4.1 Prompt LLM Step 1 Output Expand Output…" at bounding box center [256, 209] width 465 height 370
click at [282, 260] on span "Google Sheets Integration" at bounding box center [254, 258] width 87 height 8
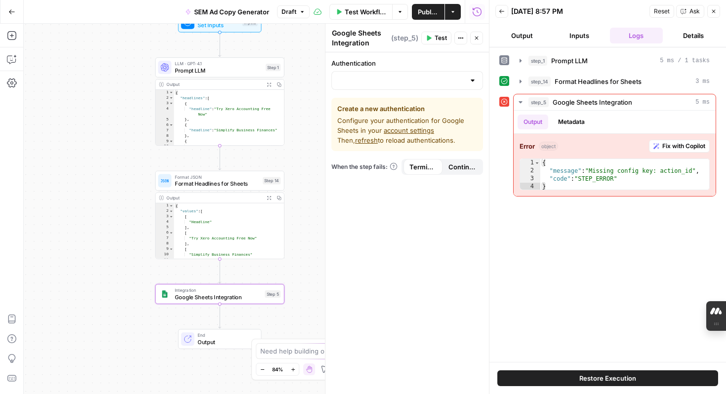
drag, startPoint x: 123, startPoint y: 178, endPoint x: 87, endPoint y: 217, distance: 53.1
click at [87, 217] on div "Workflow Set Inputs Inputs LLM · GPT-4.1 Prompt LLM Step 1 Output Expand Output…" at bounding box center [256, 209] width 465 height 370
click at [363, 10] on span "Test Workflow" at bounding box center [365, 12] width 41 height 10
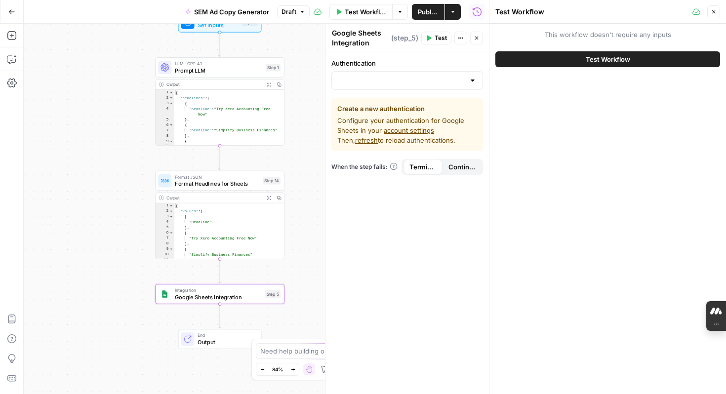
click at [606, 50] on div "Test Workflow" at bounding box center [607, 59] width 225 height 28
click at [609, 56] on span "Test Workflow" at bounding box center [608, 59] width 44 height 10
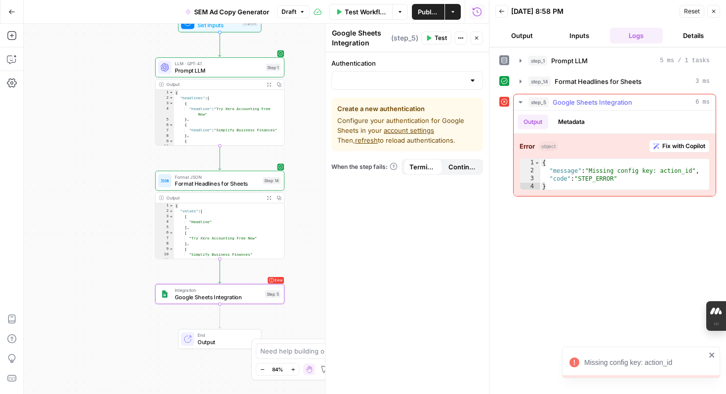
click at [604, 101] on span "Google Sheets Integration" at bounding box center [593, 102] width 80 height 10
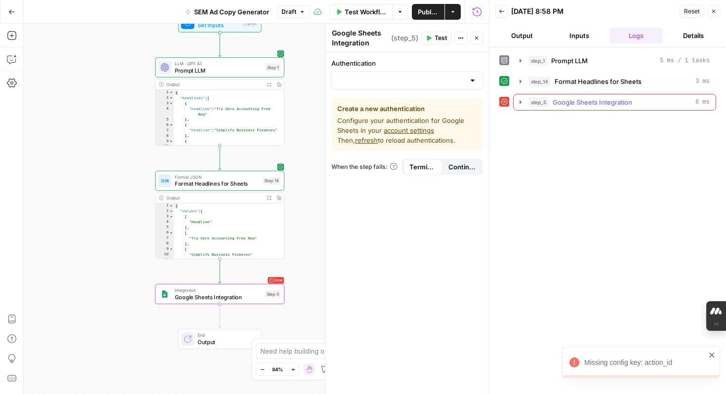
click at [604, 101] on span "Google Sheets Integration" at bounding box center [593, 102] width 80 height 10
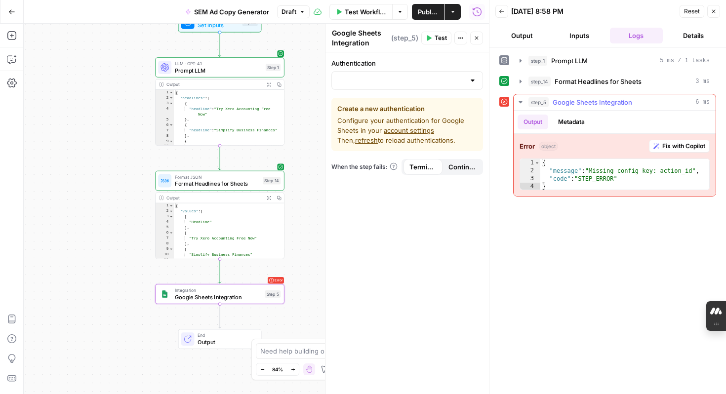
click at [676, 148] on span "Fix with Copilot" at bounding box center [683, 146] width 43 height 9
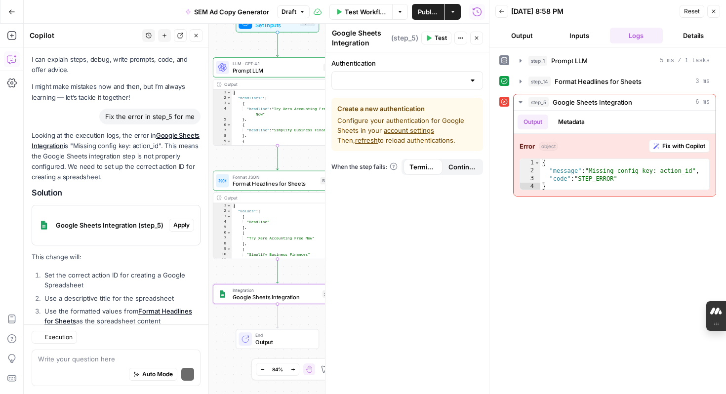
scroll to position [46, 0]
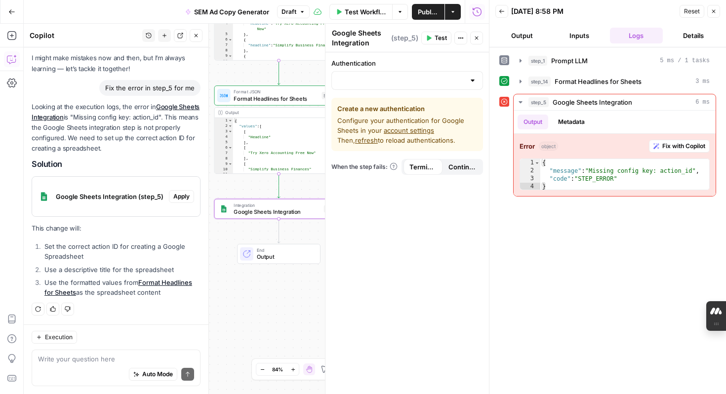
click at [115, 196] on span "Google Sheets Integration (step_5)" at bounding box center [110, 197] width 109 height 10
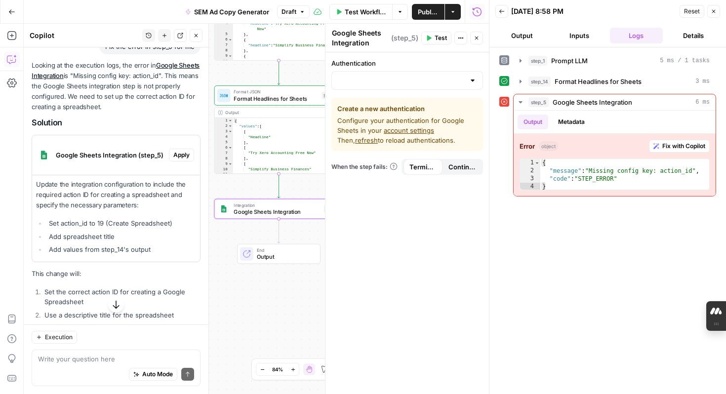
scroll to position [91, 0]
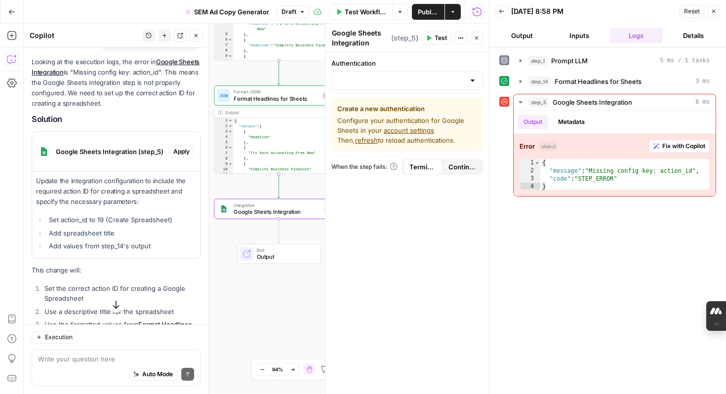
click at [179, 152] on span "Apply" at bounding box center [181, 151] width 16 height 9
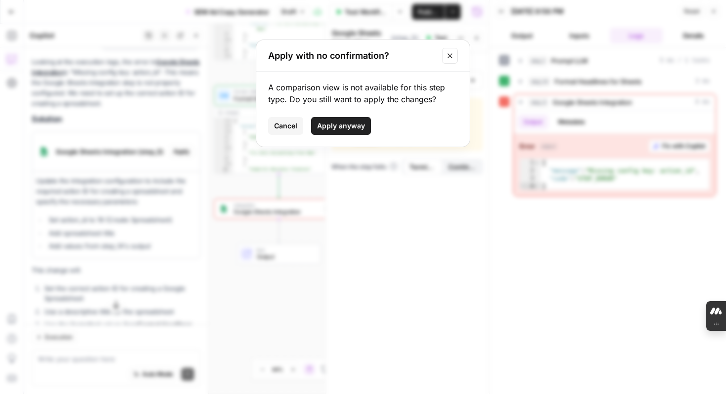
click at [341, 127] on span "Apply anyway" at bounding box center [341, 126] width 48 height 10
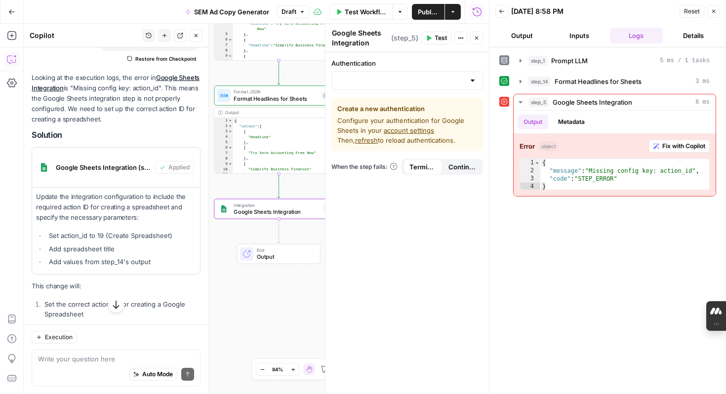
scroll to position [149, 0]
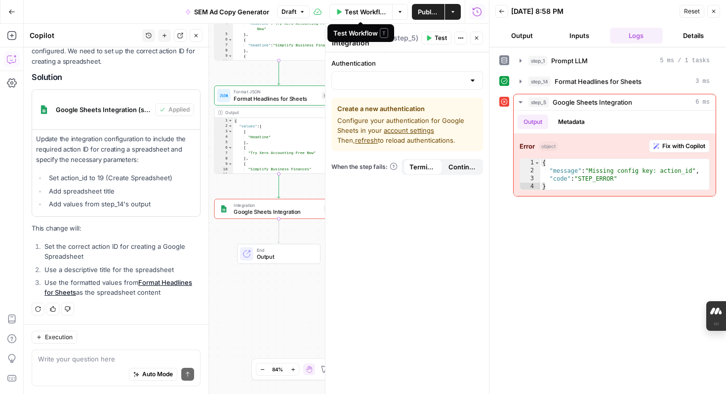
click at [356, 10] on span "Test Workflow" at bounding box center [365, 12] width 41 height 10
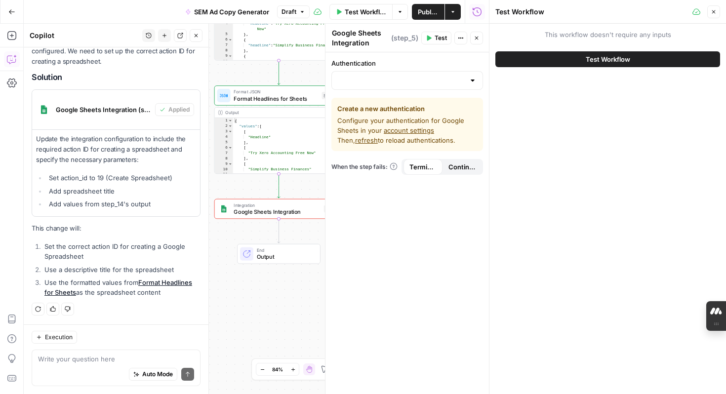
click at [559, 63] on button "Test Workflow" at bounding box center [607, 59] width 225 height 16
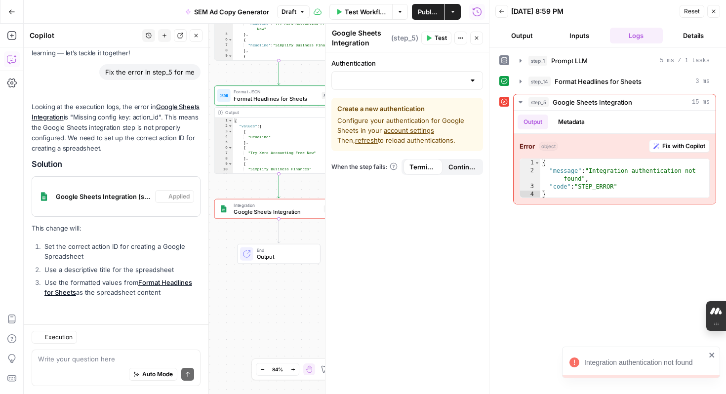
scroll to position [62, 0]
click at [409, 80] on input "Authentication" at bounding box center [401, 81] width 127 height 10
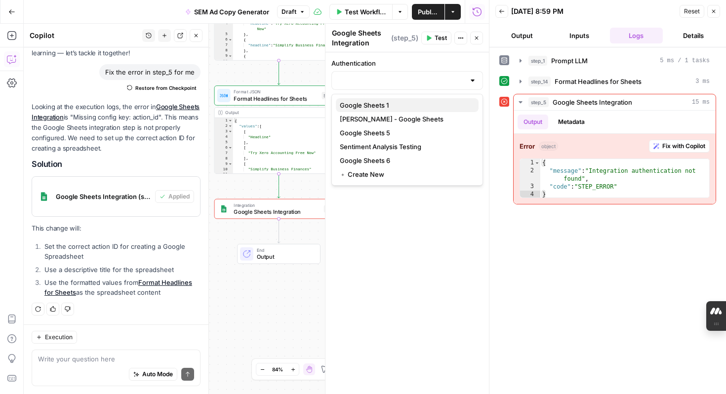
click at [403, 106] on span "Google Sheets 1" at bounding box center [405, 105] width 131 height 10
type input "Google Sheets 1"
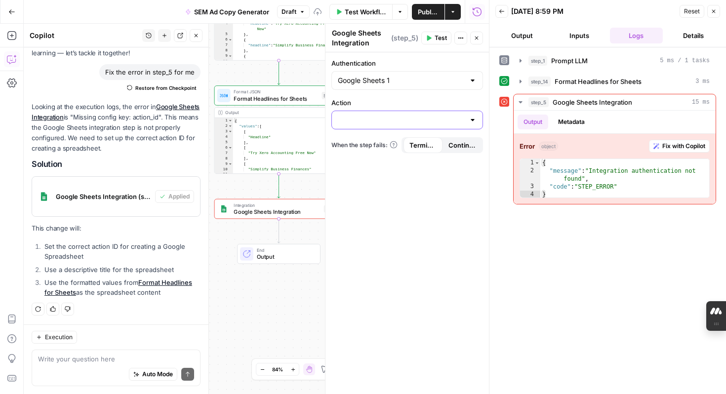
click at [395, 118] on input "Action" at bounding box center [401, 120] width 127 height 10
click at [380, 187] on div "Authentication Google Sheets 1 Action When the step fails: Terminate Workflow C…" at bounding box center [406, 223] width 163 height 342
click at [476, 123] on div at bounding box center [473, 120] width 8 height 10
click at [473, 121] on div at bounding box center [473, 120] width 8 height 10
click at [469, 84] on div at bounding box center [473, 81] width 8 height 10
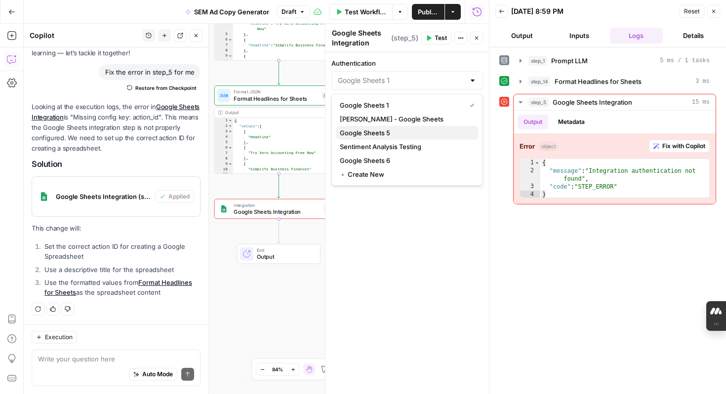
click at [419, 129] on span "Google Sheets 5" at bounding box center [405, 133] width 131 height 10
type input "Google Sheets 5"
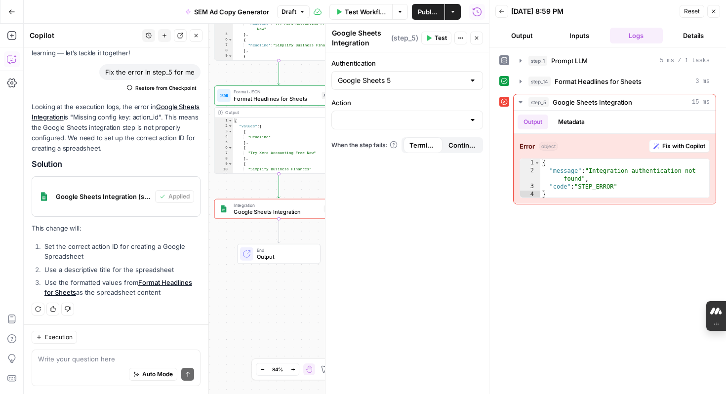
click at [468, 114] on div at bounding box center [407, 120] width 152 height 19
click at [403, 213] on div "Authentication Google Sheets 5 Action When the step fails: Terminate Workflow C…" at bounding box center [406, 223] width 163 height 342
click at [437, 83] on input "Authentication" at bounding box center [401, 81] width 127 height 10
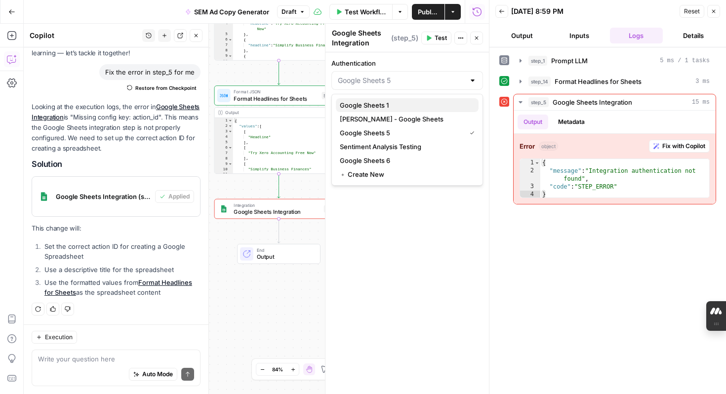
click at [411, 108] on span "Google Sheets 1" at bounding box center [405, 105] width 131 height 10
type input "Google Sheets 1"
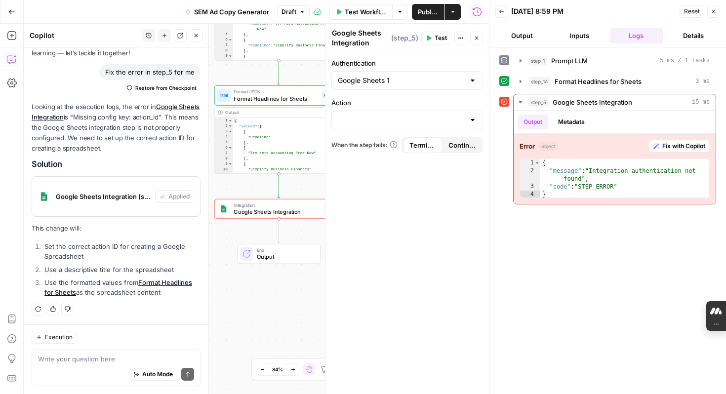
click at [442, 40] on span "Test" at bounding box center [441, 38] width 12 height 9
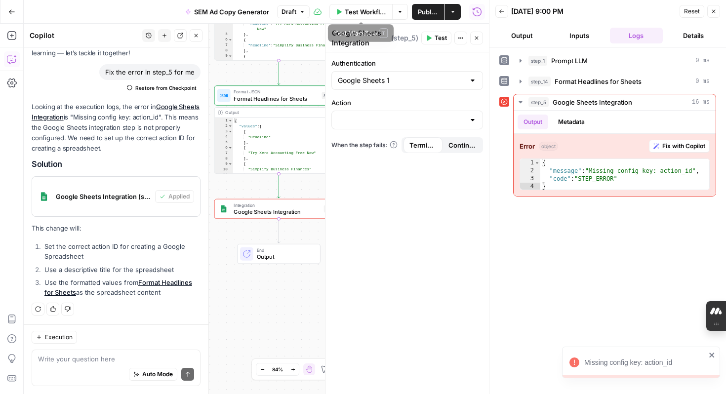
click at [367, 11] on span "Test Workflow" at bounding box center [365, 12] width 41 height 10
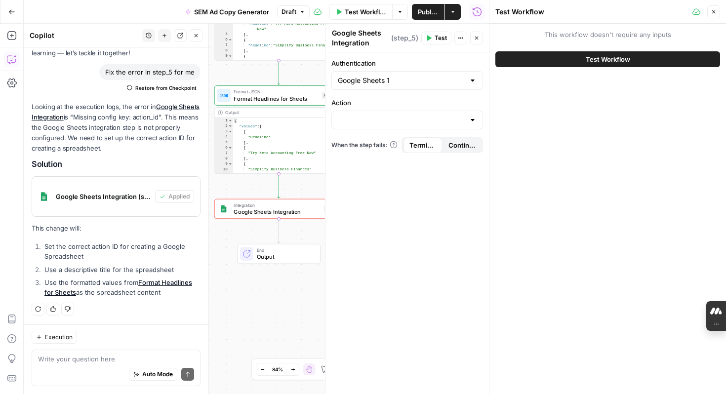
click at [598, 60] on span "Test Workflow" at bounding box center [608, 59] width 44 height 10
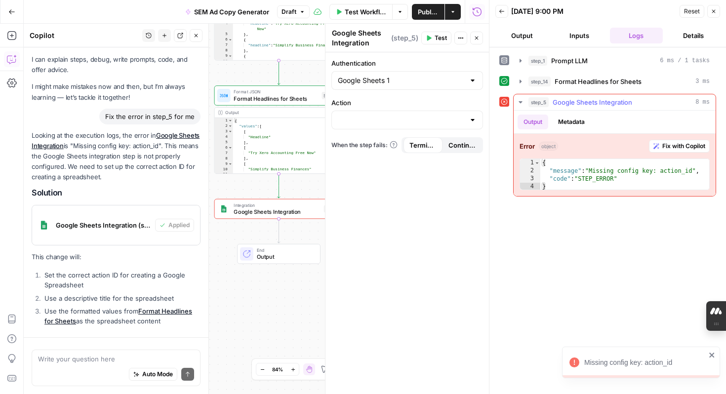
scroll to position [62, 0]
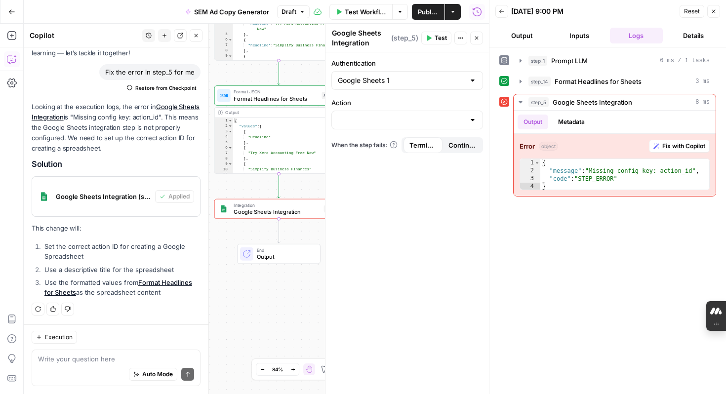
drag, startPoint x: 45, startPoint y: 269, endPoint x: 173, endPoint y: 295, distance: 131.0
click at [174, 295] on ol "Set the correct action ID for creating a Google Spreadsheet Use a descriptive t…" at bounding box center [116, 269] width 169 height 56
click at [173, 295] on li "Use the formatted values from Format Headlines for Sheets as the spreadsheet co…" at bounding box center [121, 288] width 159 height 20
click at [92, 359] on textarea at bounding box center [116, 359] width 156 height 10
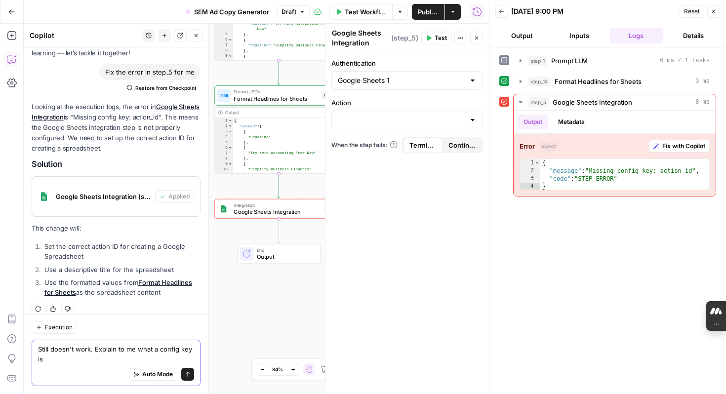
scroll to position [72, 0]
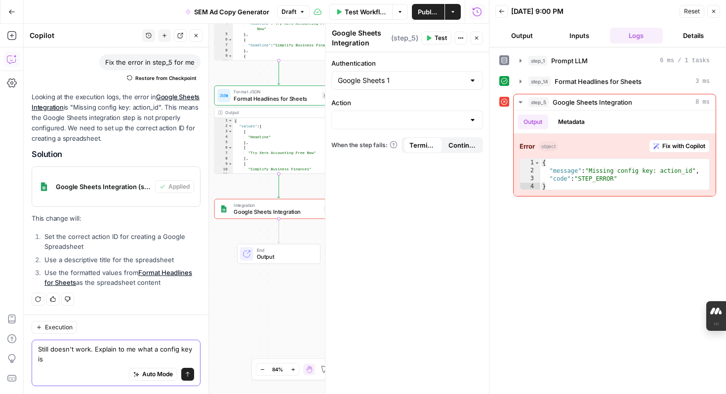
type textarea "Still doesn't work. Explain to me what a config key is?"
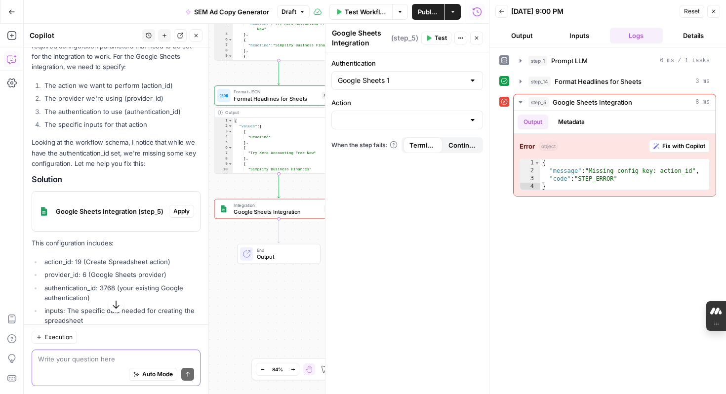
scroll to position [397, 0]
click at [127, 213] on span "Google Sheets Integration (step_5)" at bounding box center [110, 212] width 109 height 10
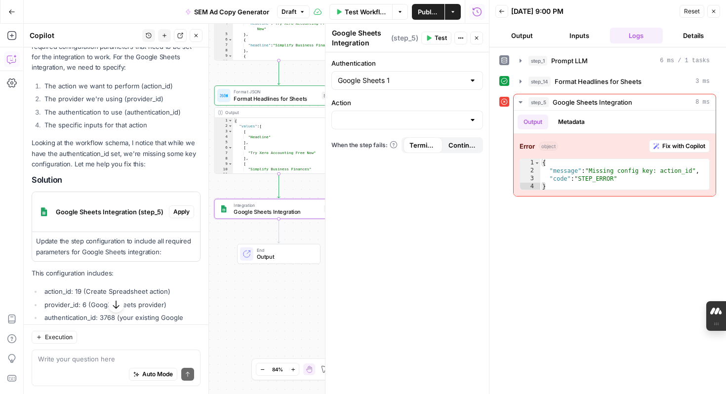
click at [134, 224] on div "Google Sheets Integration (step_5)" at bounding box center [100, 212] width 137 height 40
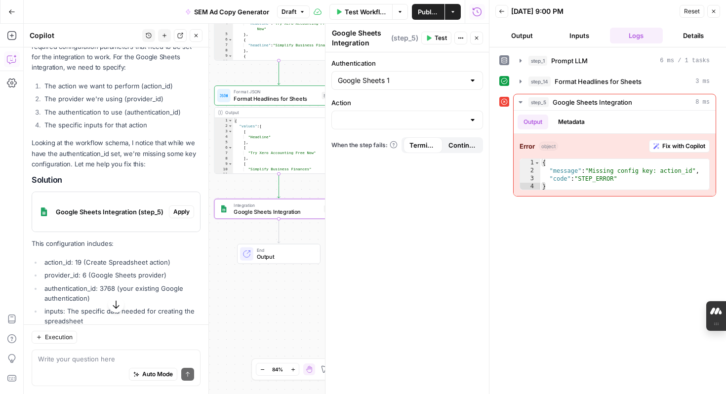
click at [180, 211] on span "Apply" at bounding box center [181, 211] width 16 height 9
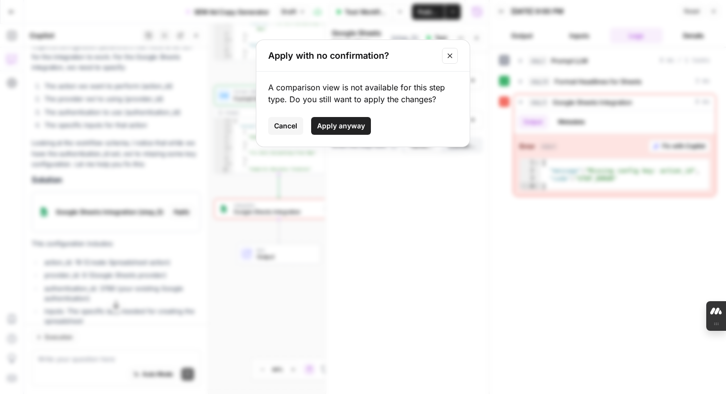
click at [350, 120] on button "Apply anyway" at bounding box center [341, 126] width 60 height 18
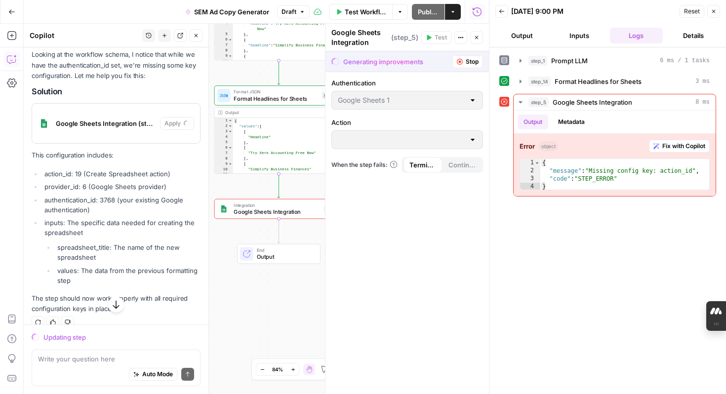
scroll to position [482, 0]
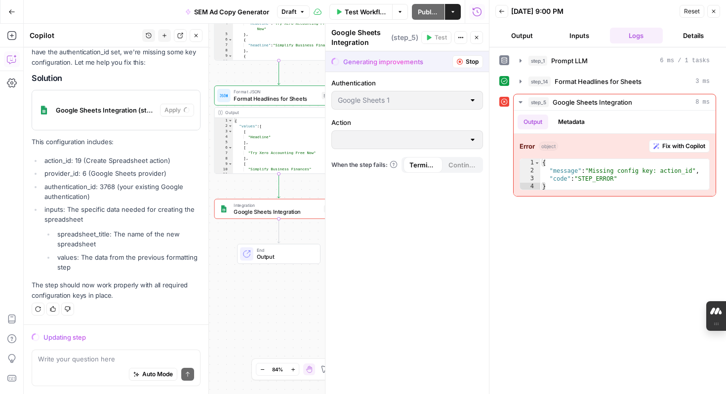
type input "Create Spreadsheet"
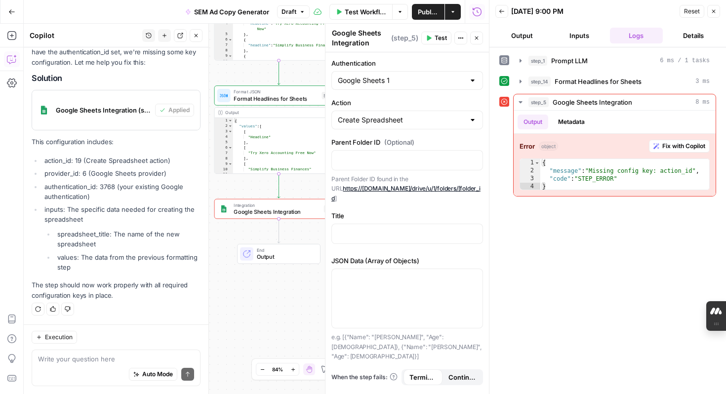
click at [439, 35] on span "P" at bounding box center [440, 32] width 8 height 9
click at [439, 41] on span "Test" at bounding box center [441, 38] width 12 height 9
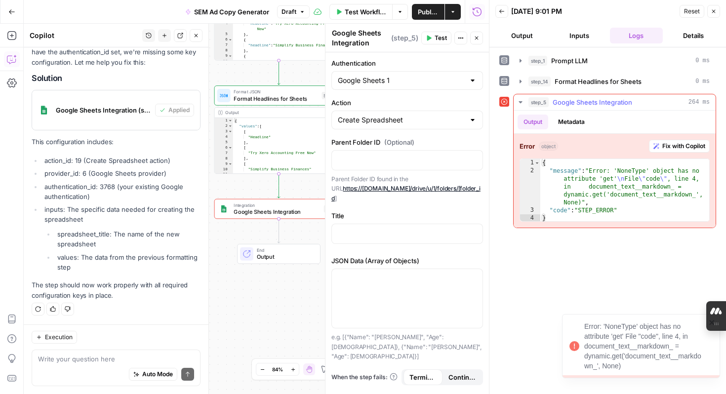
click at [688, 142] on span "Fix with Copilot" at bounding box center [683, 146] width 43 height 9
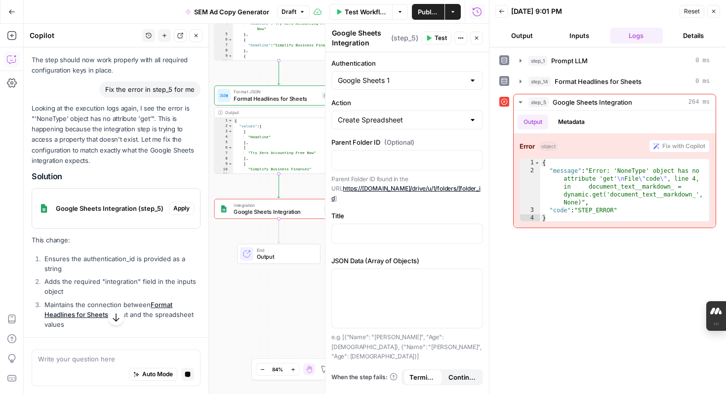
scroll to position [739, 0]
click at [137, 210] on span "Google Sheets Integration (step_5)" at bounding box center [110, 208] width 109 height 10
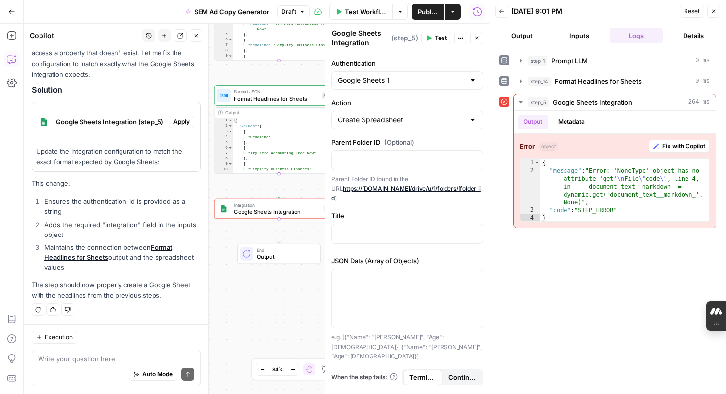
scroll to position [770, 0]
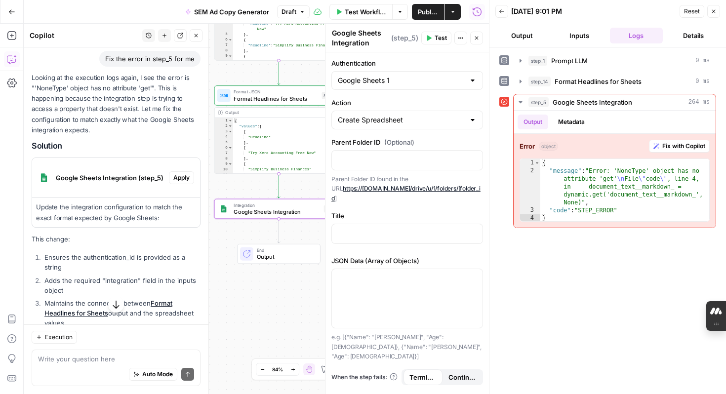
click at [176, 180] on span "Apply" at bounding box center [181, 177] width 16 height 9
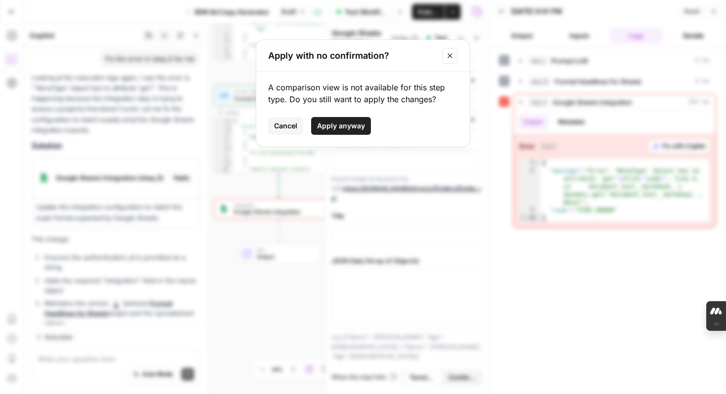
click at [344, 128] on span "Apply anyway" at bounding box center [341, 126] width 48 height 10
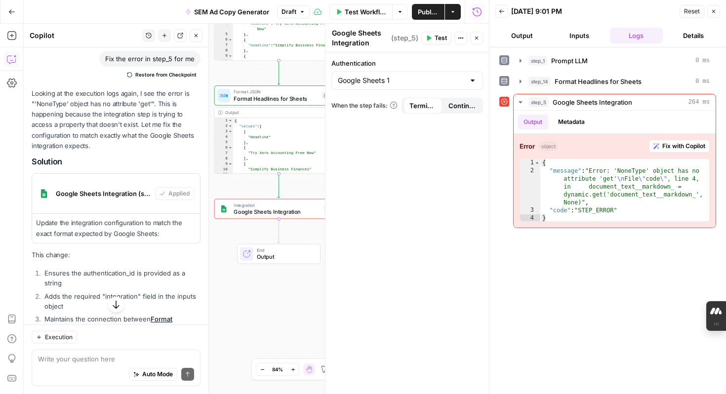
scroll to position [841, 0]
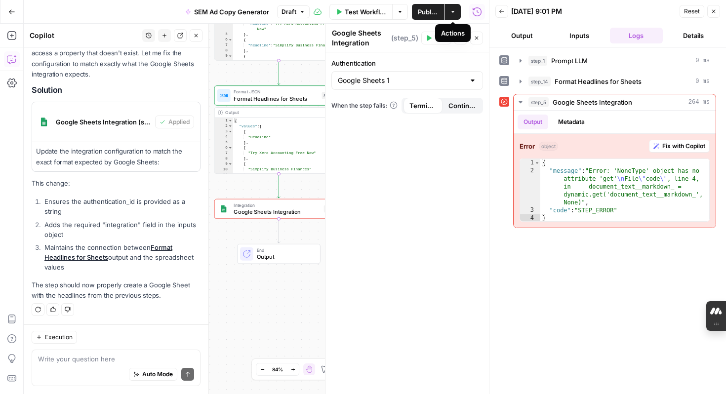
click at [441, 31] on div "Actions" at bounding box center [453, 33] width 24 height 10
click at [435, 36] on span "Test" at bounding box center [441, 38] width 12 height 9
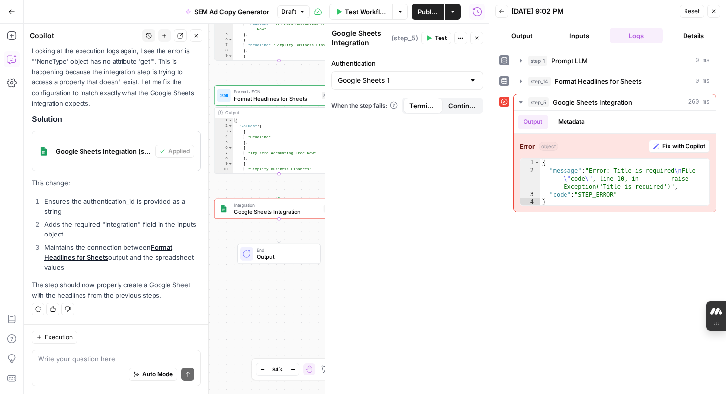
scroll to position [0, 0]
click at [695, 142] on span "Fix with Copilot" at bounding box center [683, 146] width 43 height 9
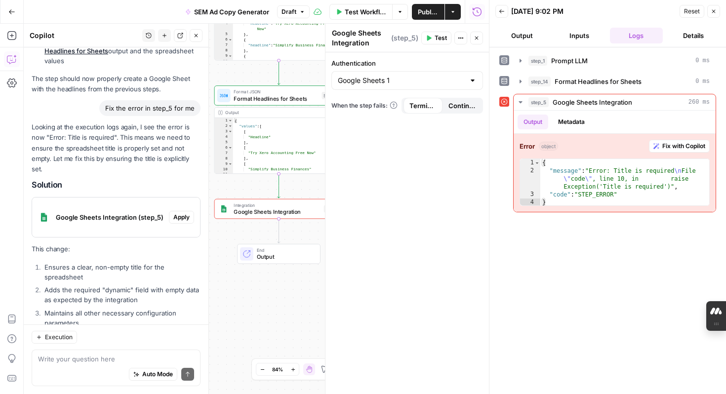
scroll to position [1018, 0]
click at [112, 213] on span "Google Sheets Integration (step_5)" at bounding box center [110, 218] width 109 height 10
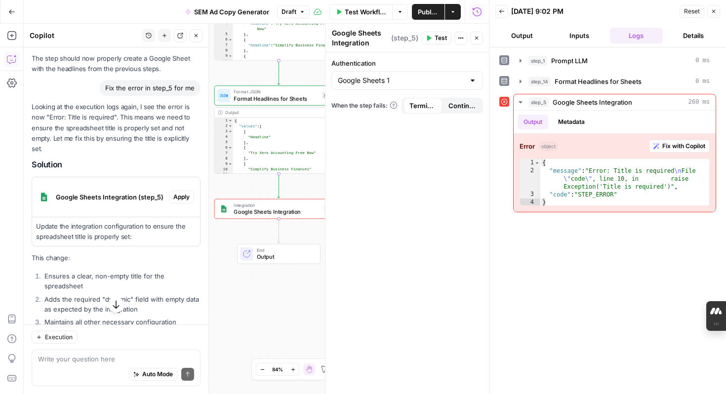
scroll to position [1093, 0]
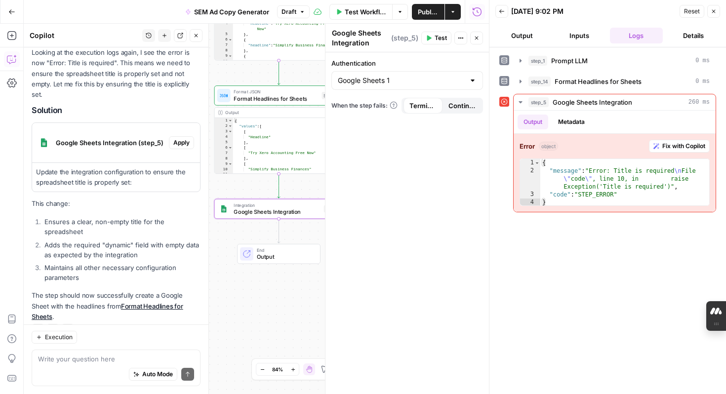
click at [184, 138] on span "Apply" at bounding box center [181, 142] width 16 height 9
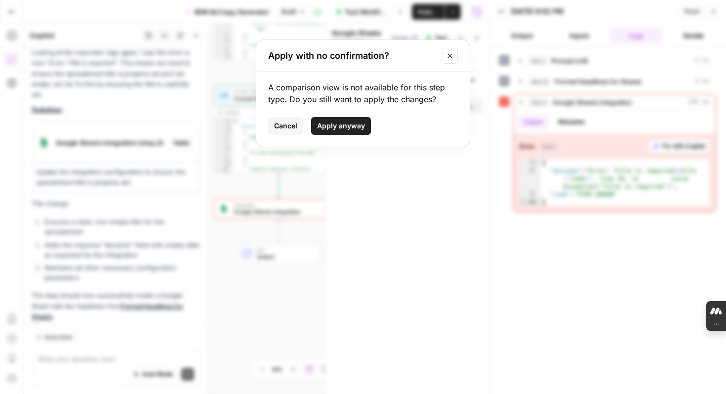
click at [361, 126] on span "Apply anyway" at bounding box center [341, 126] width 48 height 10
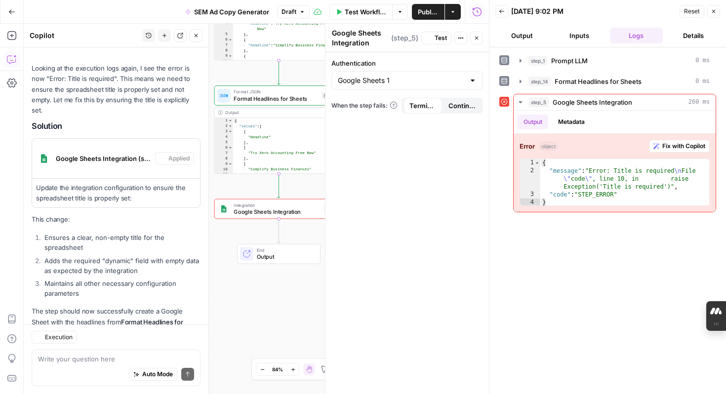
scroll to position [1109, 0]
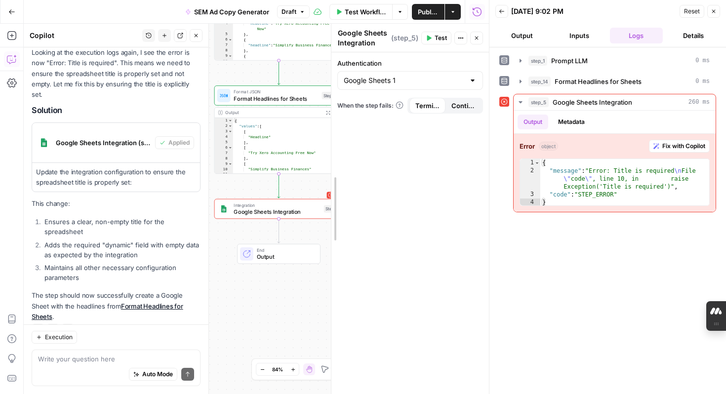
drag, startPoint x: 325, startPoint y: 164, endPoint x: 353, endPoint y: 170, distance: 28.4
click at [555, 255] on div "step_1 Prompt LLM 0 ms step_14 Format Headlines for Sheets 0 ms step_5 Google S…" at bounding box center [607, 220] width 217 height 337
click at [431, 170] on div "Authentication Google Sheets 1 When the step fails: Terminate Workflow Continue" at bounding box center [410, 223] width 158 height 342
click at [718, 10] on button "Close" at bounding box center [713, 11] width 13 height 13
